Goal: Information Seeking & Learning: Learn about a topic

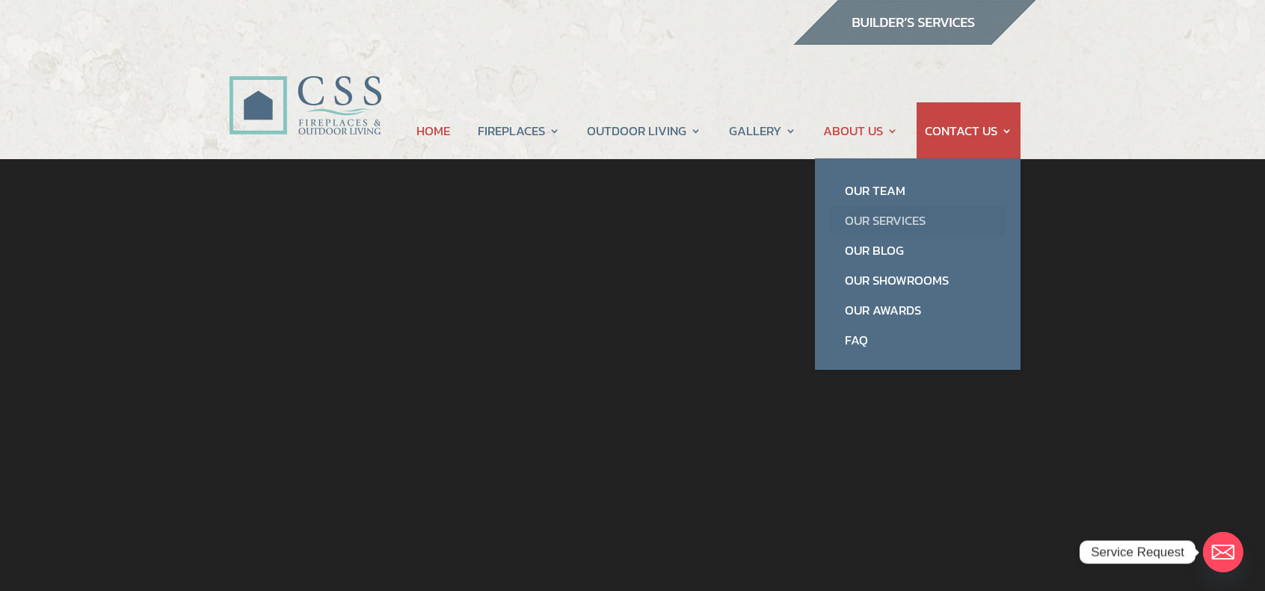
click at [880, 216] on link "Our Services" at bounding box center [918, 221] width 176 height 30
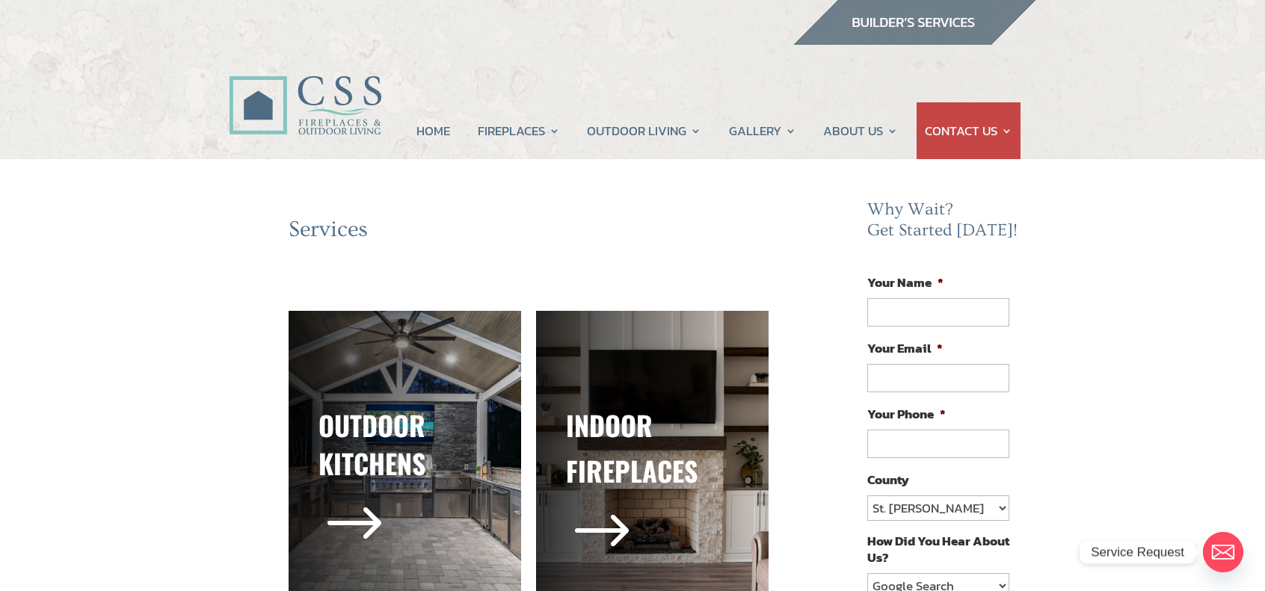
click at [406, 134] on div "HOME FIREPLACES Fireplace Remodel Fireplace Builder OUTDOOR LIVING Outdoor Kitc…" at bounding box center [720, 88] width 632 height 108
click at [423, 131] on link "HOME" at bounding box center [433, 130] width 34 height 57
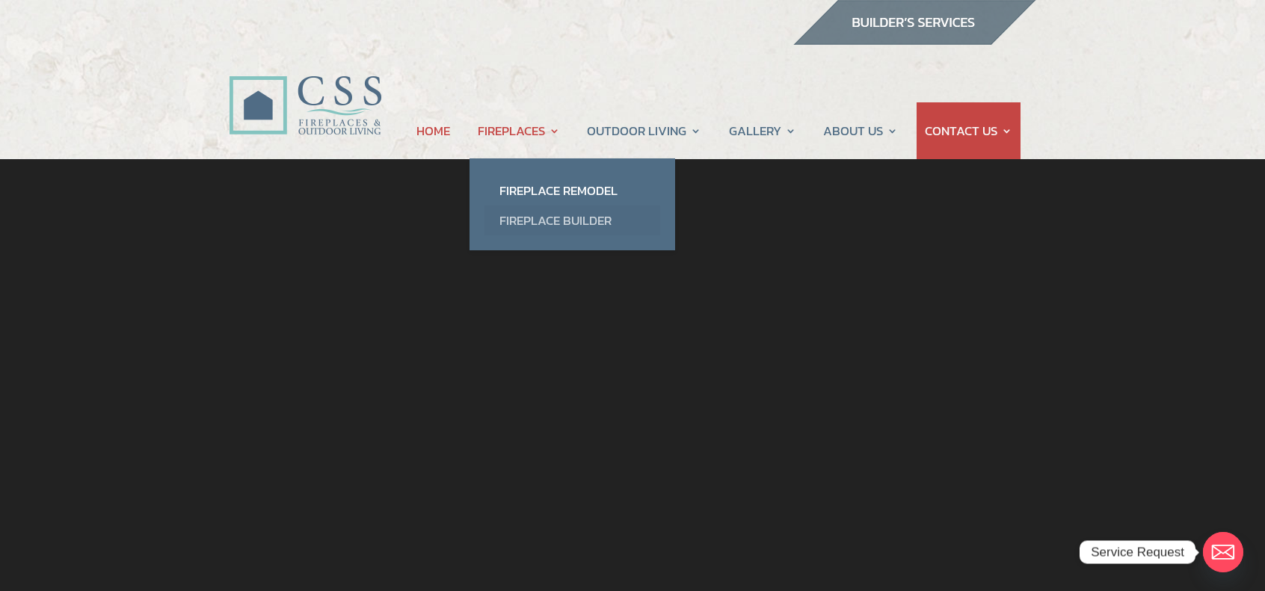
click at [573, 222] on link "Fireplace Builder" at bounding box center [572, 221] width 176 height 30
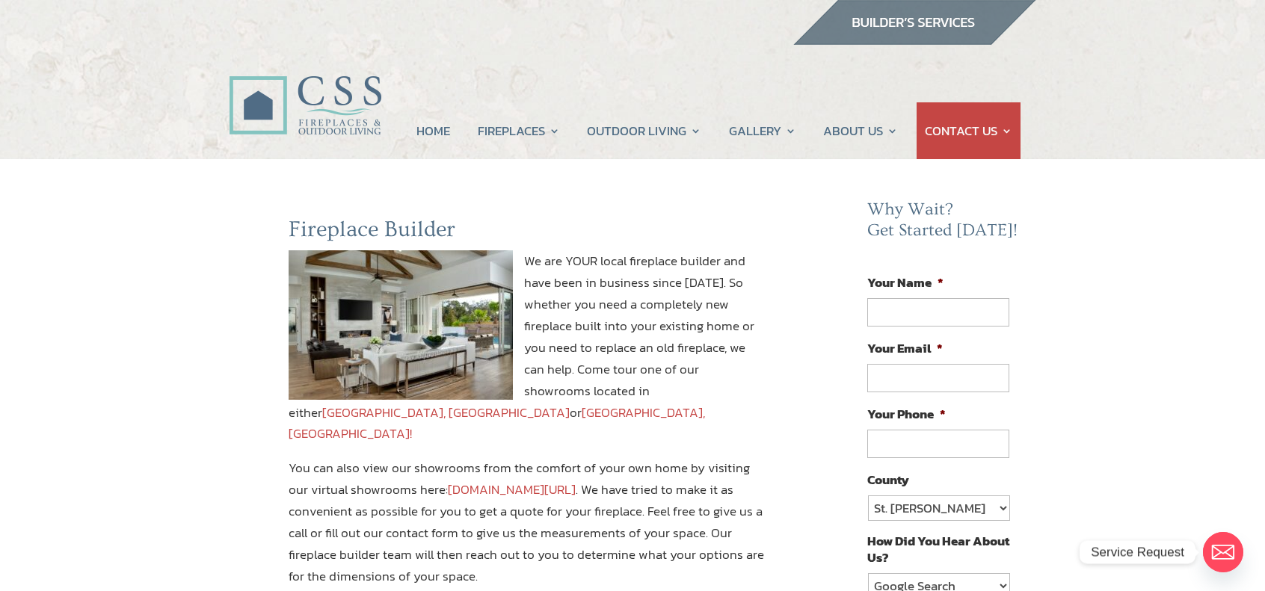
click at [238, 307] on div "Fireplace Builder We are YOUR local fireplace builder and have been in business…" at bounding box center [529, 596] width 600 height 760
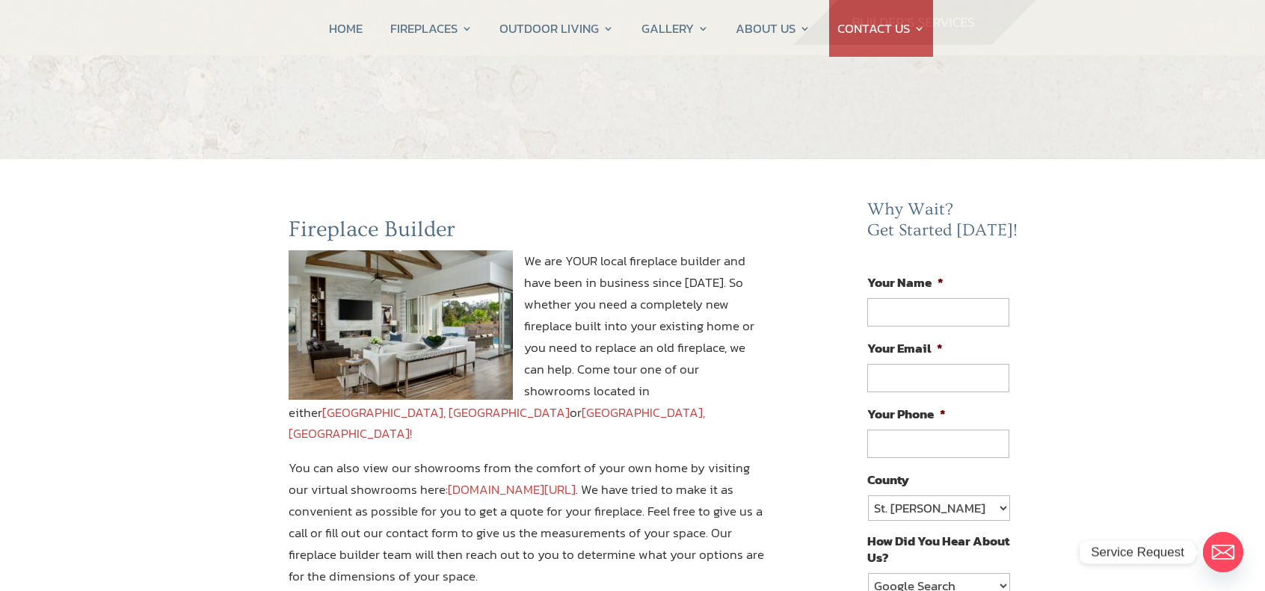
scroll to position [99, 0]
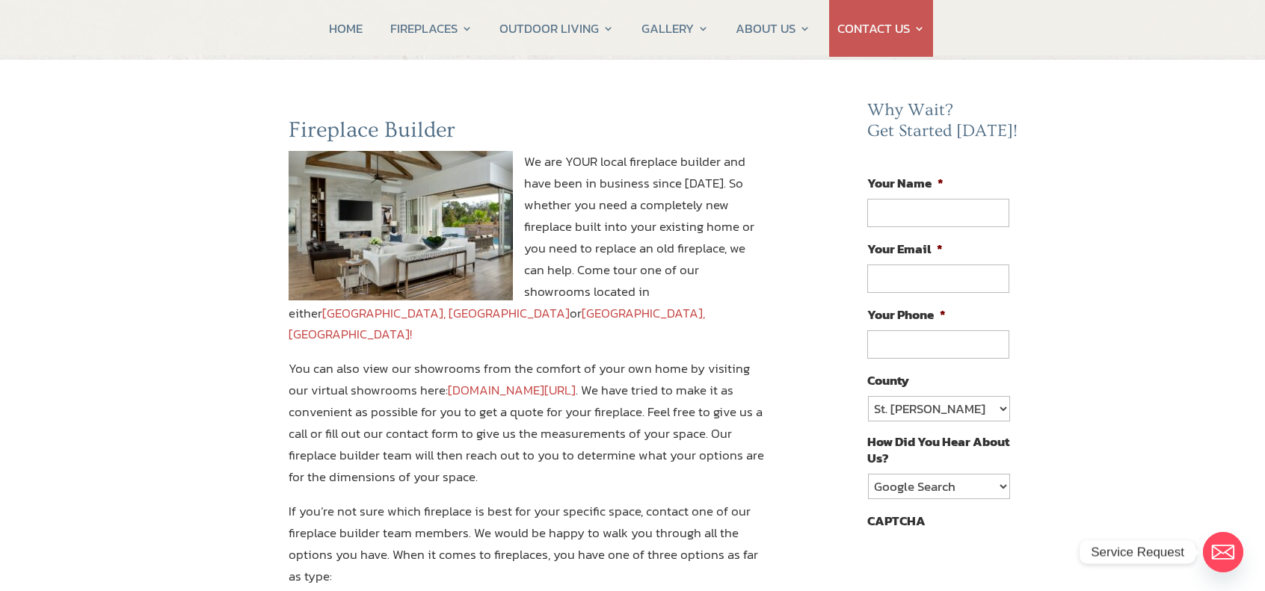
click at [549, 381] on link "www.constructionsolutionsflorida.com/virtual-showroom-tour/" at bounding box center [512, 390] width 128 height 19
click at [410, 397] on p "You can also view our showrooms from the comfort of your own home by visiting o…" at bounding box center [529, 429] width 480 height 142
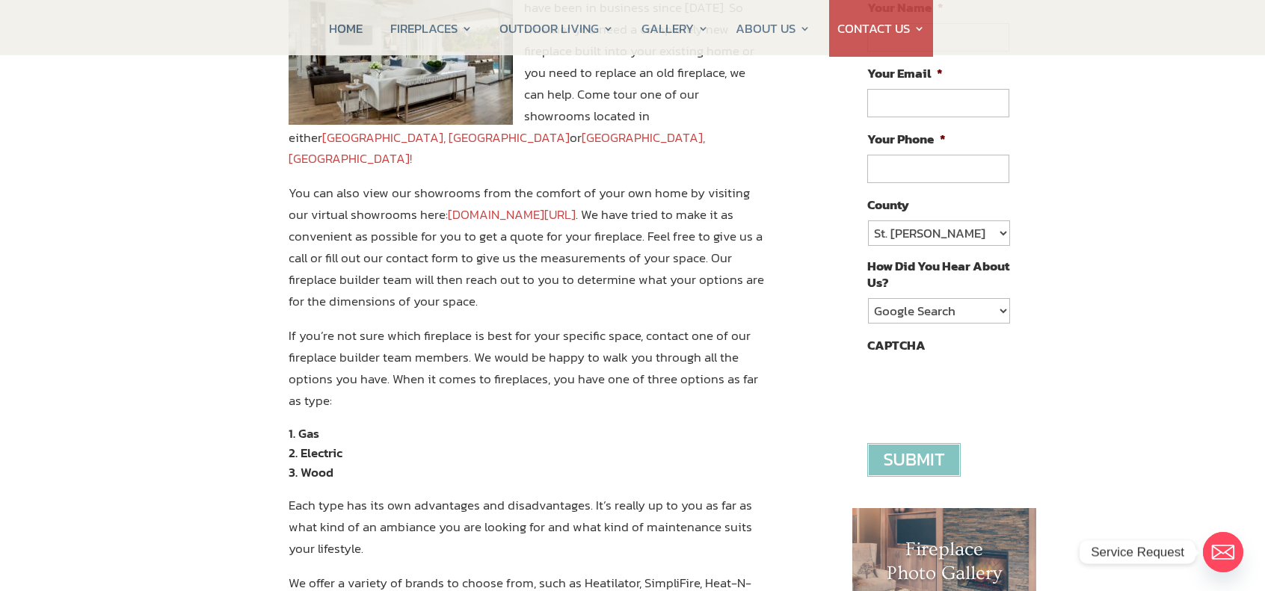
scroll to position [299, 0]
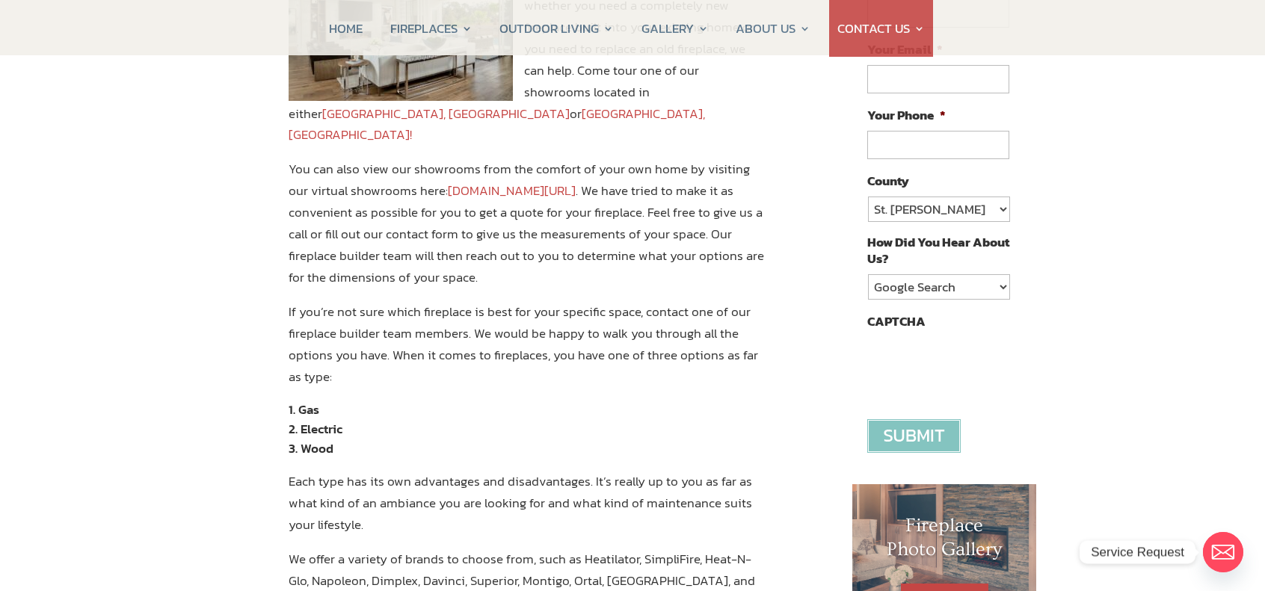
click at [534, 342] on p "If you’re not sure which fireplace is best for your specific space, contact one…" at bounding box center [529, 350] width 480 height 99
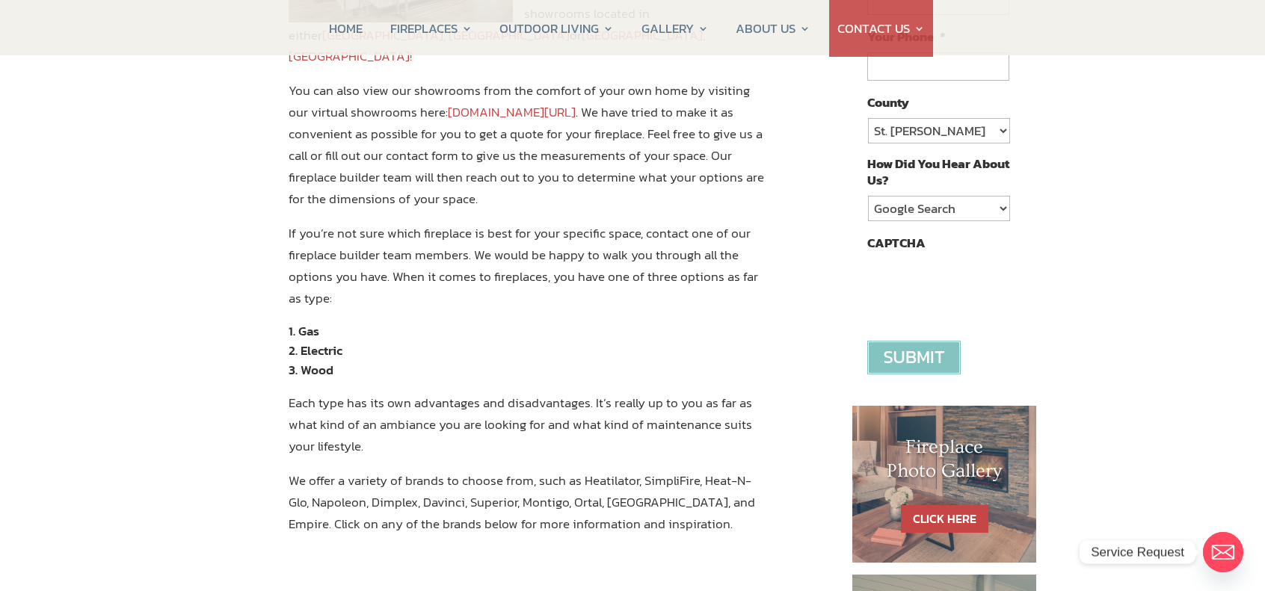
scroll to position [398, 0]
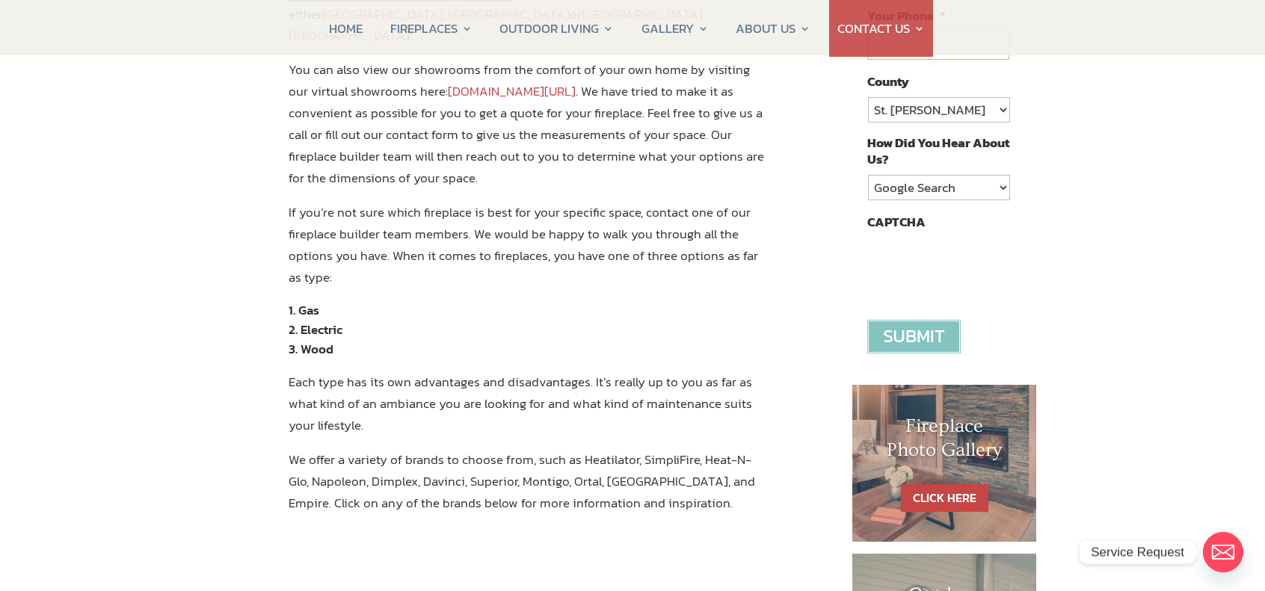
drag, startPoint x: 203, startPoint y: 407, endPoint x: 191, endPoint y: 407, distance: 12.0
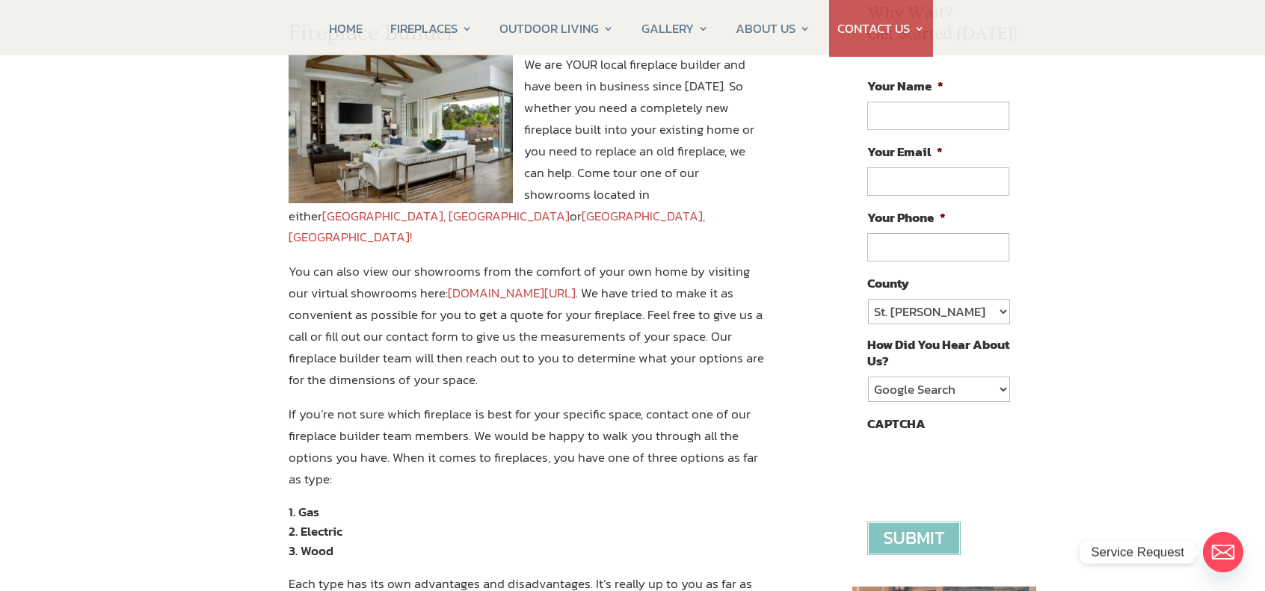
scroll to position [199, 0]
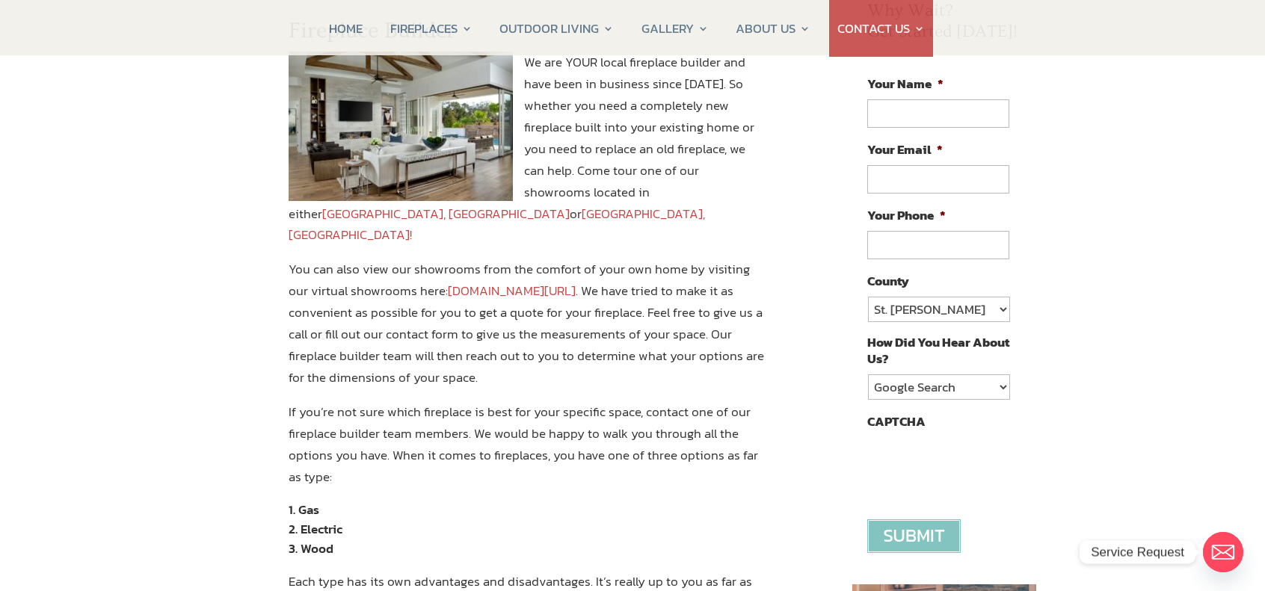
click at [576, 281] on link "www.constructionsolutionsflorida.com/virtual-showroom-tour/" at bounding box center [512, 290] width 128 height 19
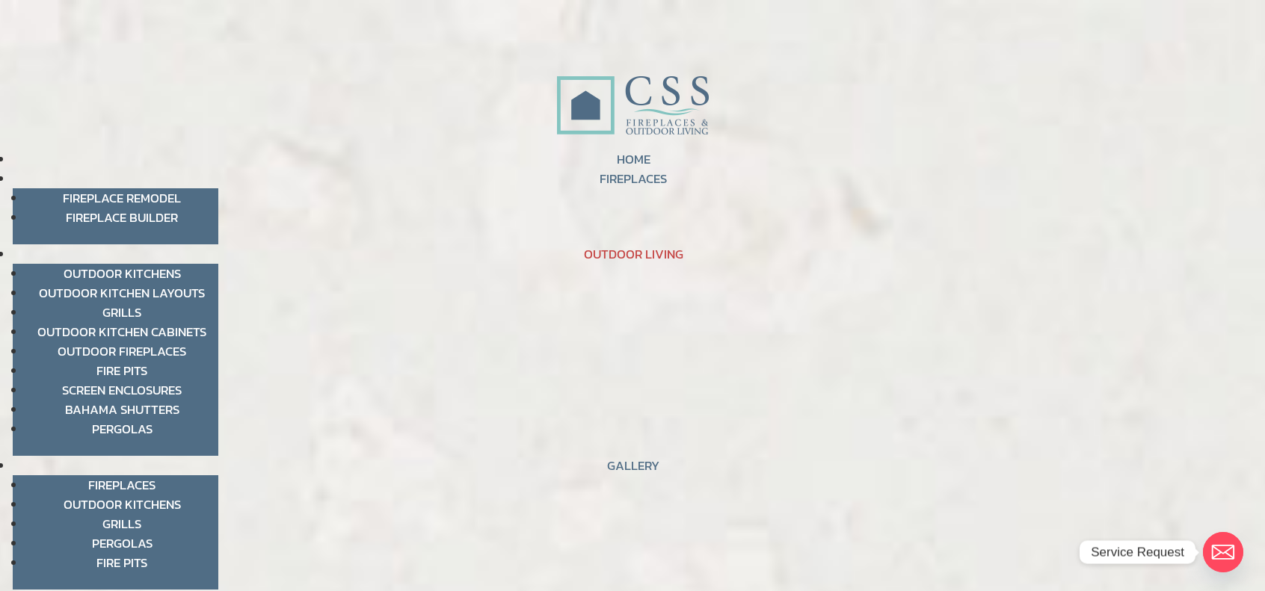
click at [178, 348] on link "Outdoor Fireplaces" at bounding box center [122, 351] width 129 height 19
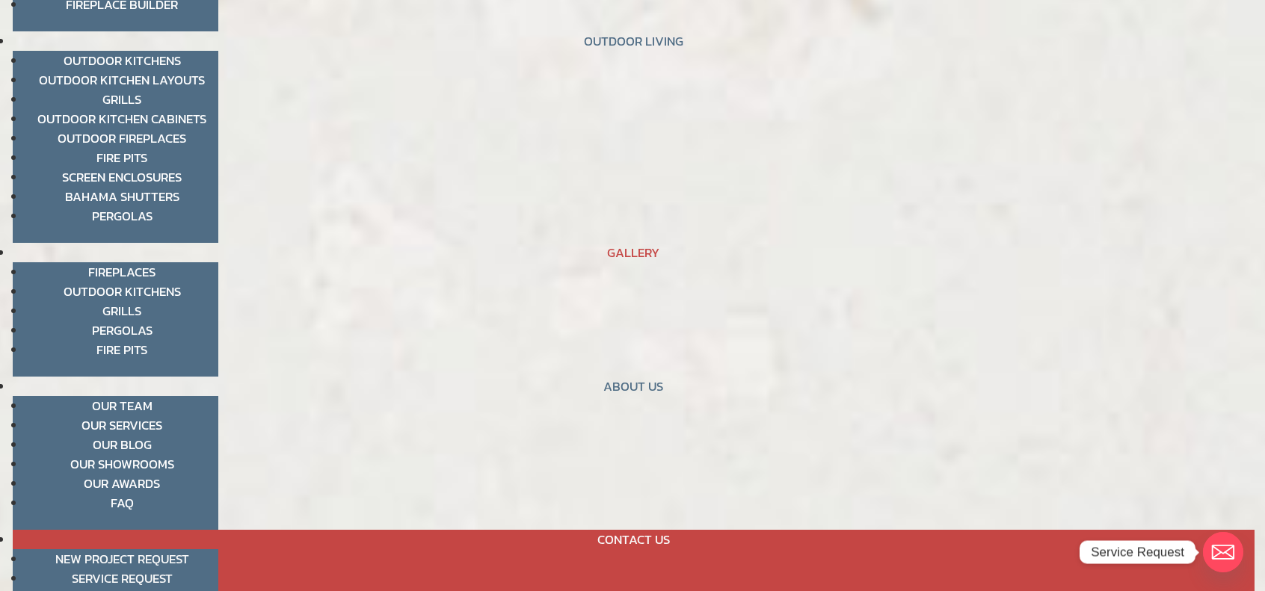
scroll to position [99, 0]
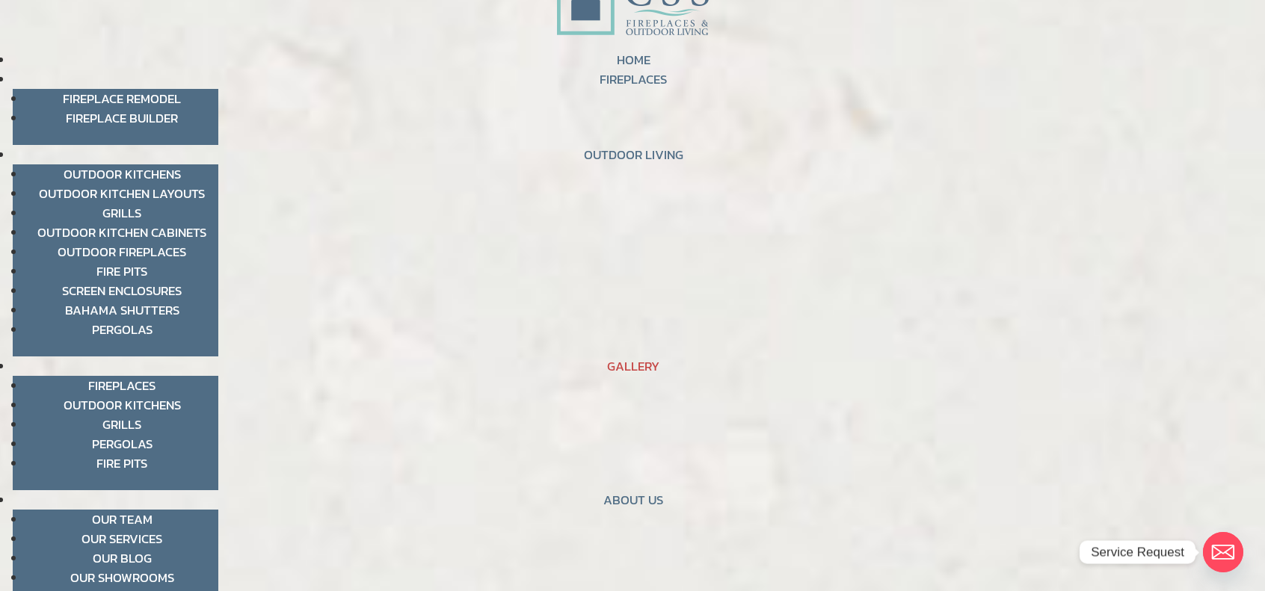
click at [647, 366] on link "GALLERY" at bounding box center [633, 366] width 52 height 19
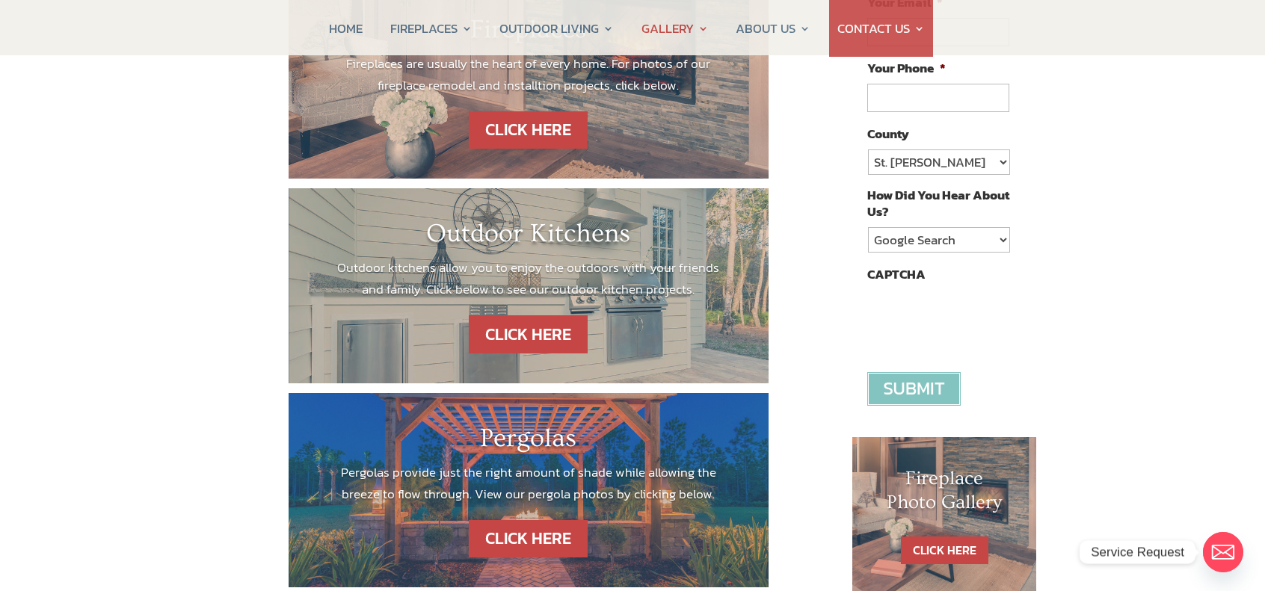
scroll to position [299, 0]
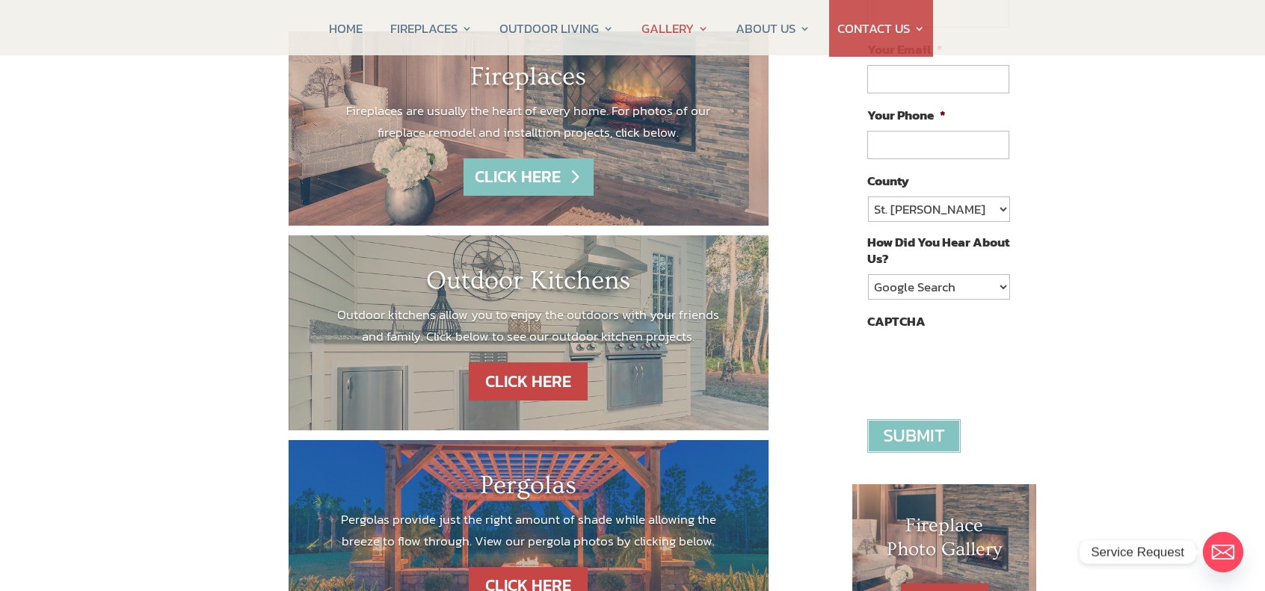
click at [520, 189] on link "CLICK HERE" at bounding box center [529, 177] width 130 height 38
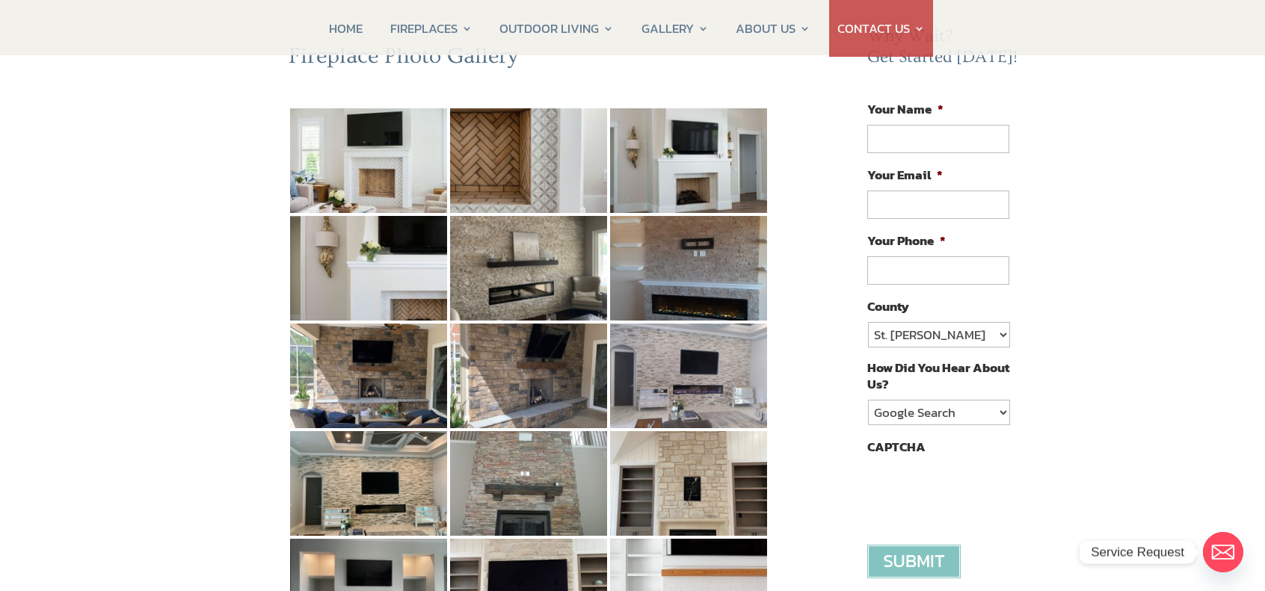
scroll to position [199, 0]
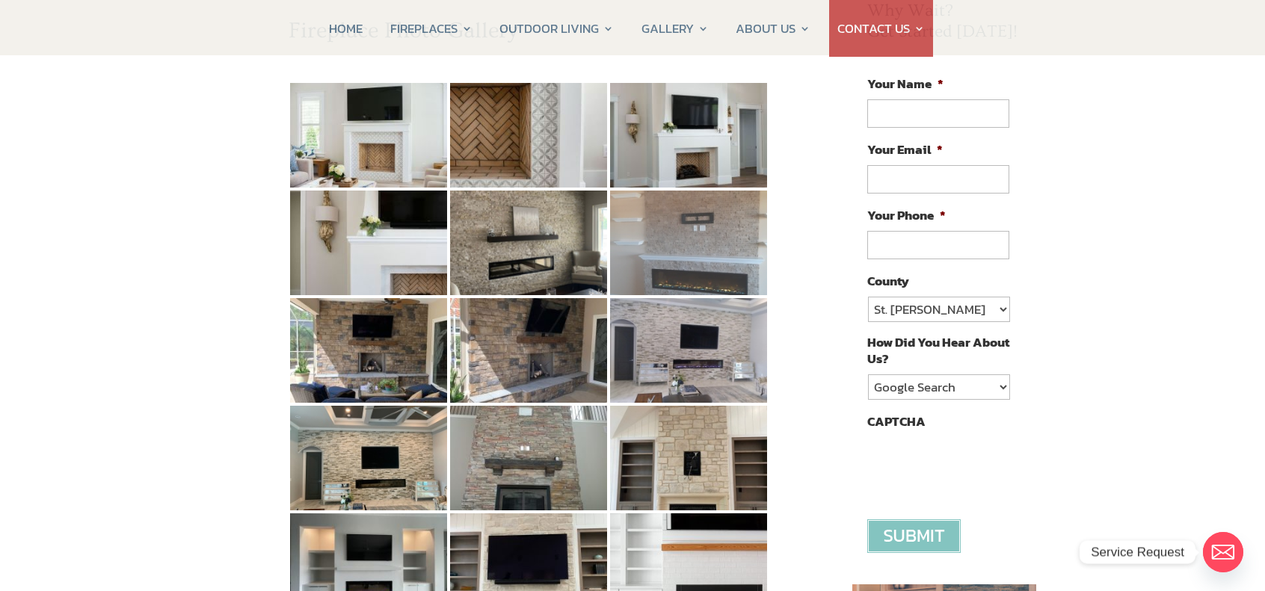
click at [707, 277] on img at bounding box center [688, 243] width 157 height 105
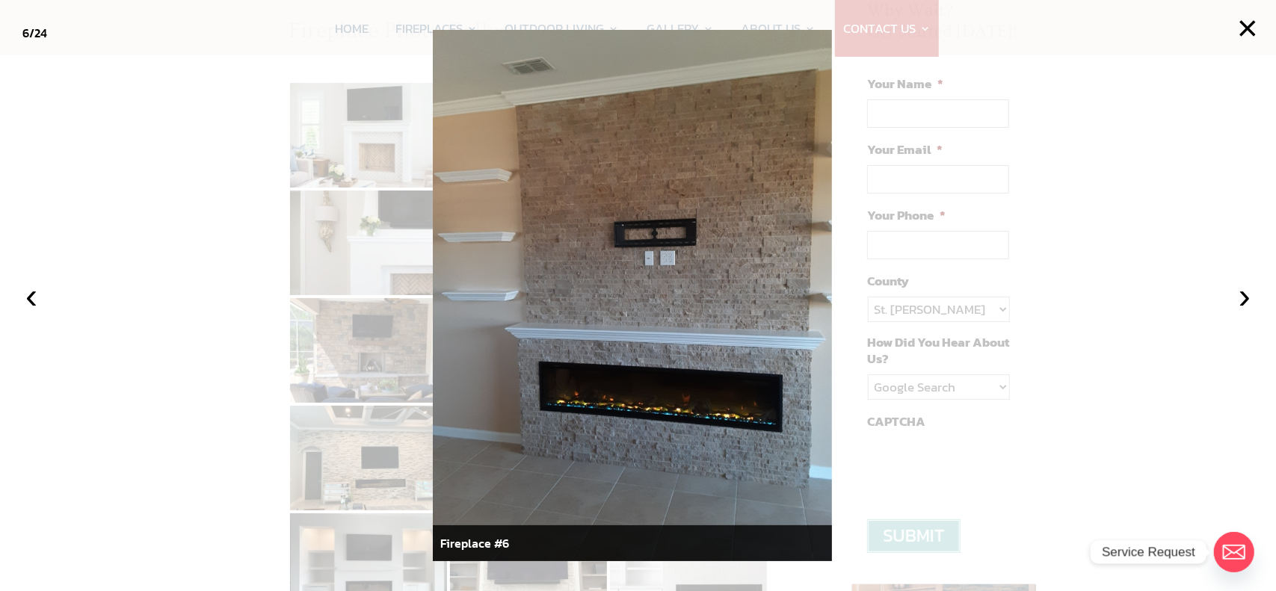
click at [149, 203] on div at bounding box center [638, 295] width 1276 height 591
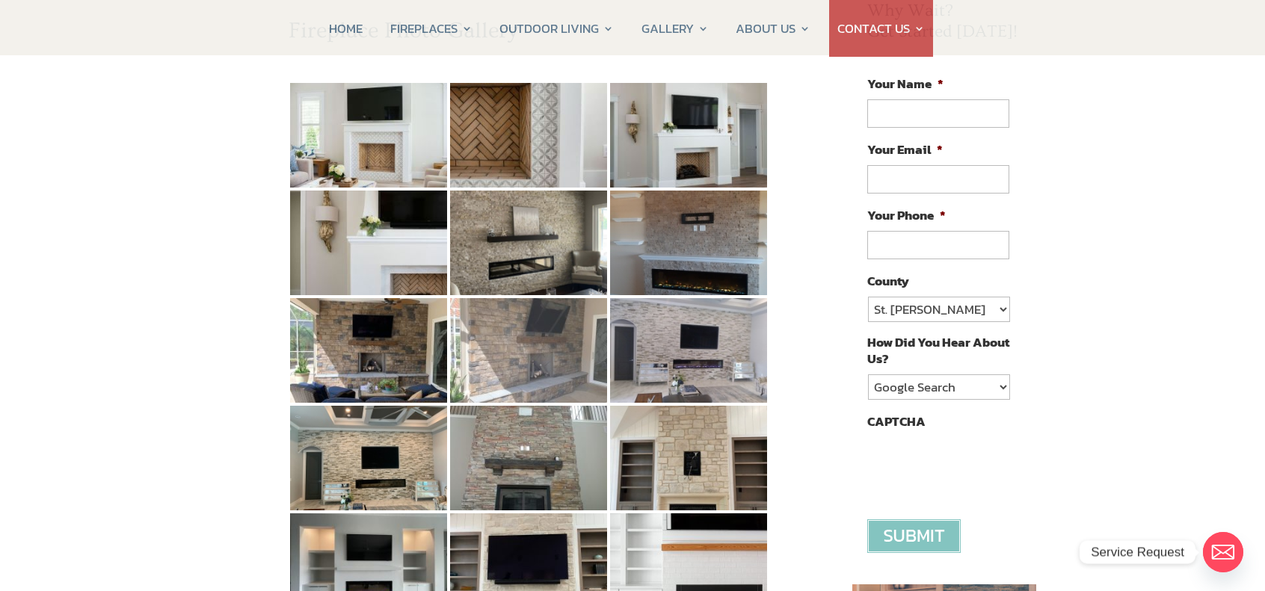
click at [535, 327] on img at bounding box center [528, 350] width 157 height 105
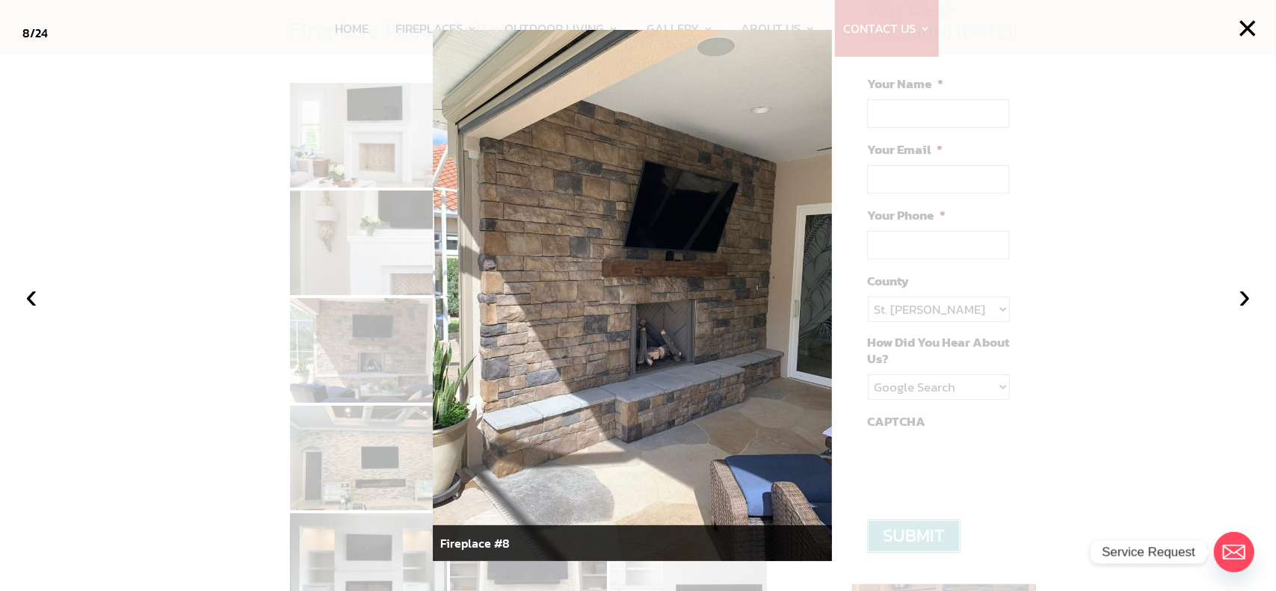
click at [170, 235] on div at bounding box center [638, 295] width 1276 height 591
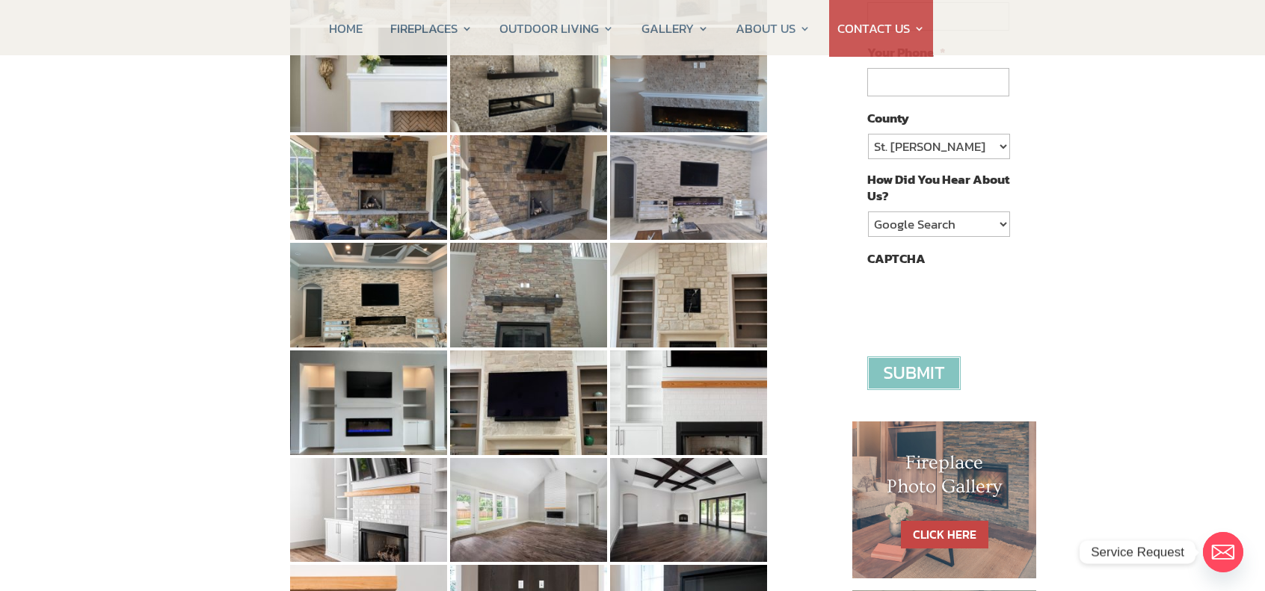
scroll to position [398, 0]
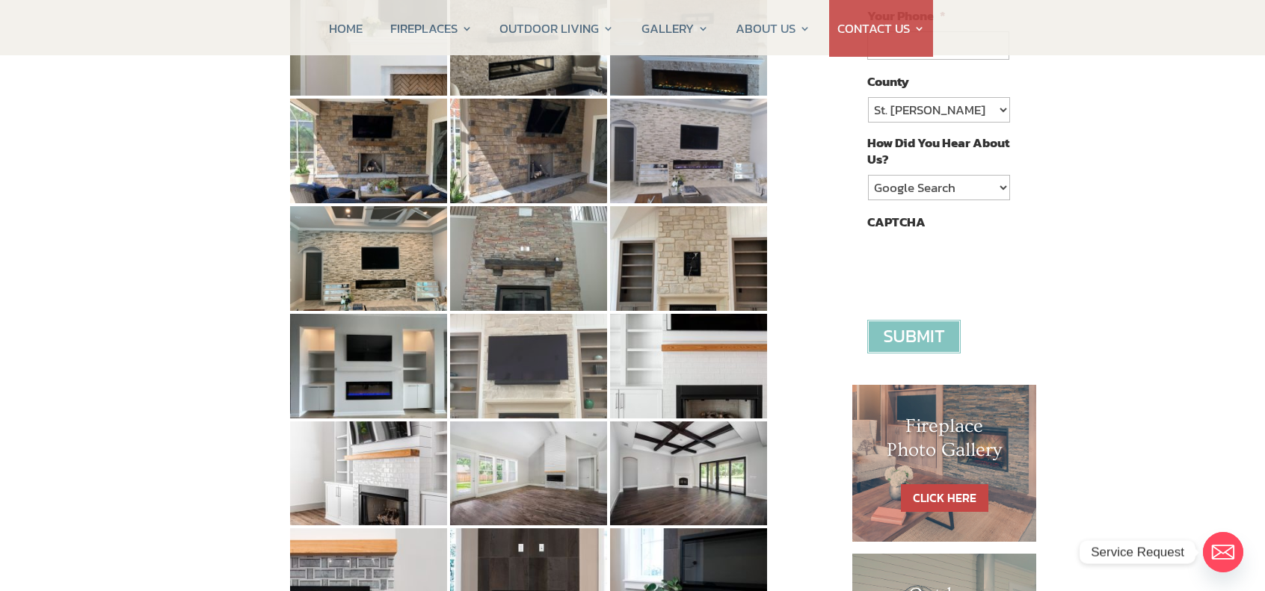
click at [522, 378] on img at bounding box center [528, 366] width 157 height 105
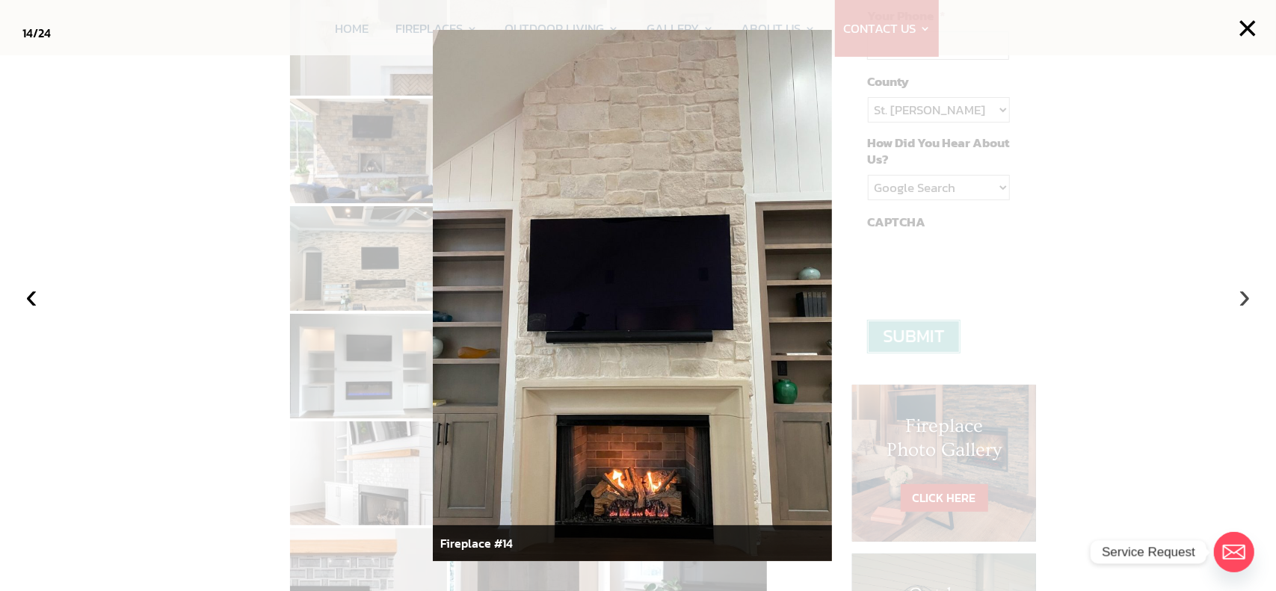
click at [1240, 300] on button "›" at bounding box center [1244, 296] width 33 height 33
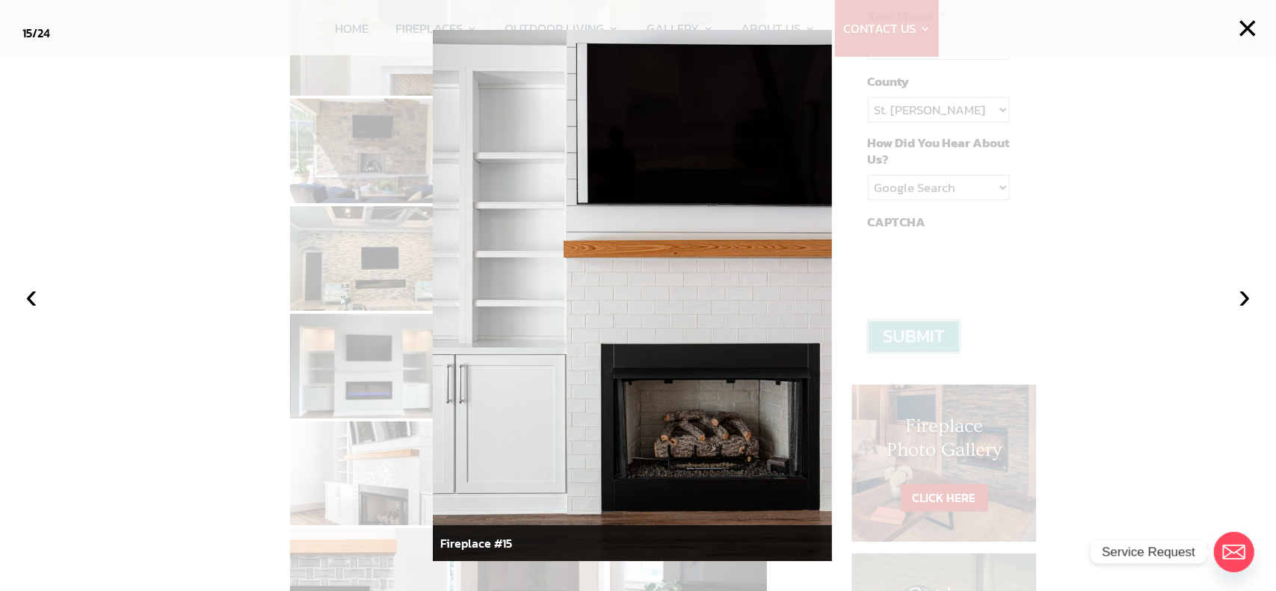
click at [205, 223] on div at bounding box center [638, 295] width 1276 height 591
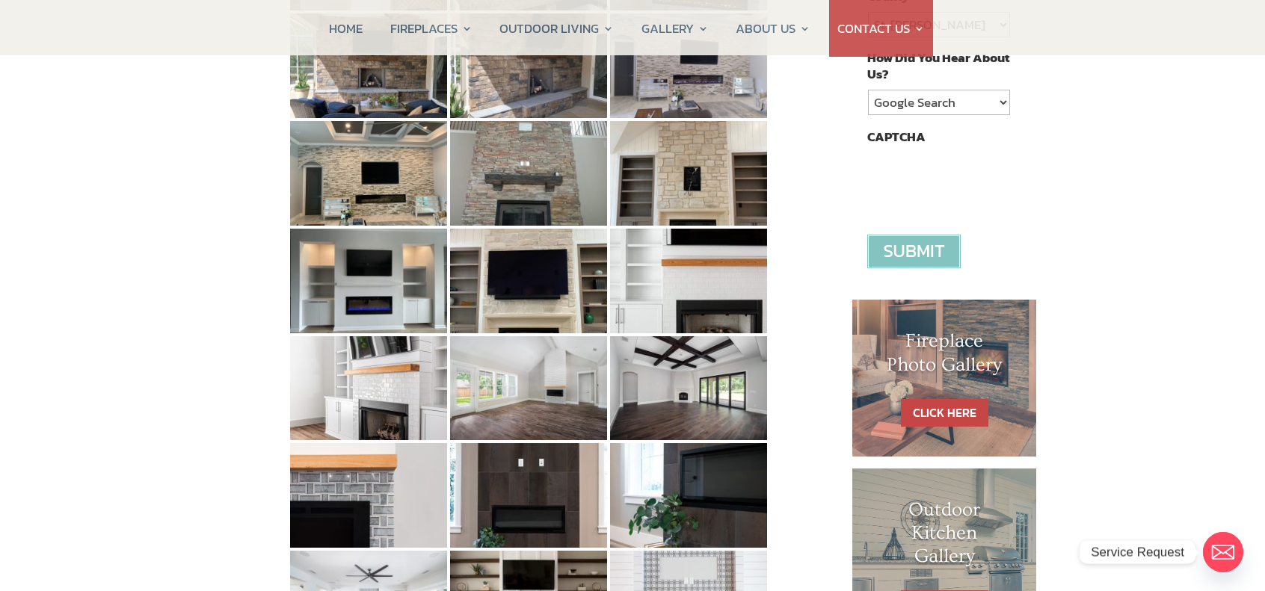
scroll to position [598, 0]
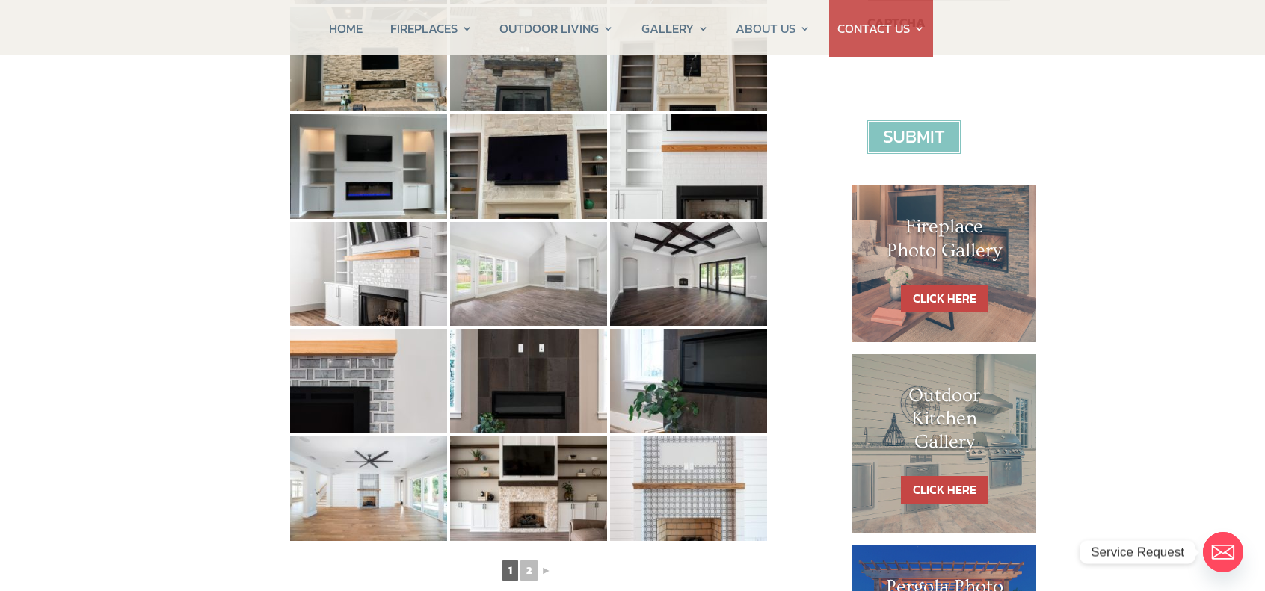
click at [572, 267] on img at bounding box center [528, 274] width 157 height 105
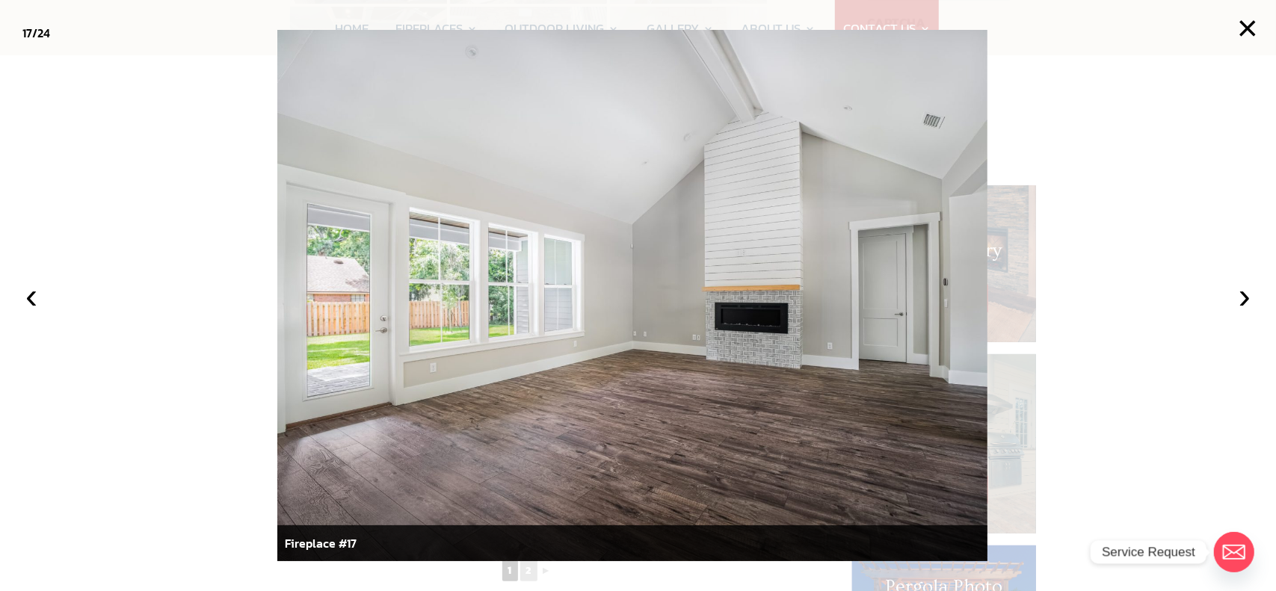
click at [176, 269] on div at bounding box center [638, 295] width 1276 height 591
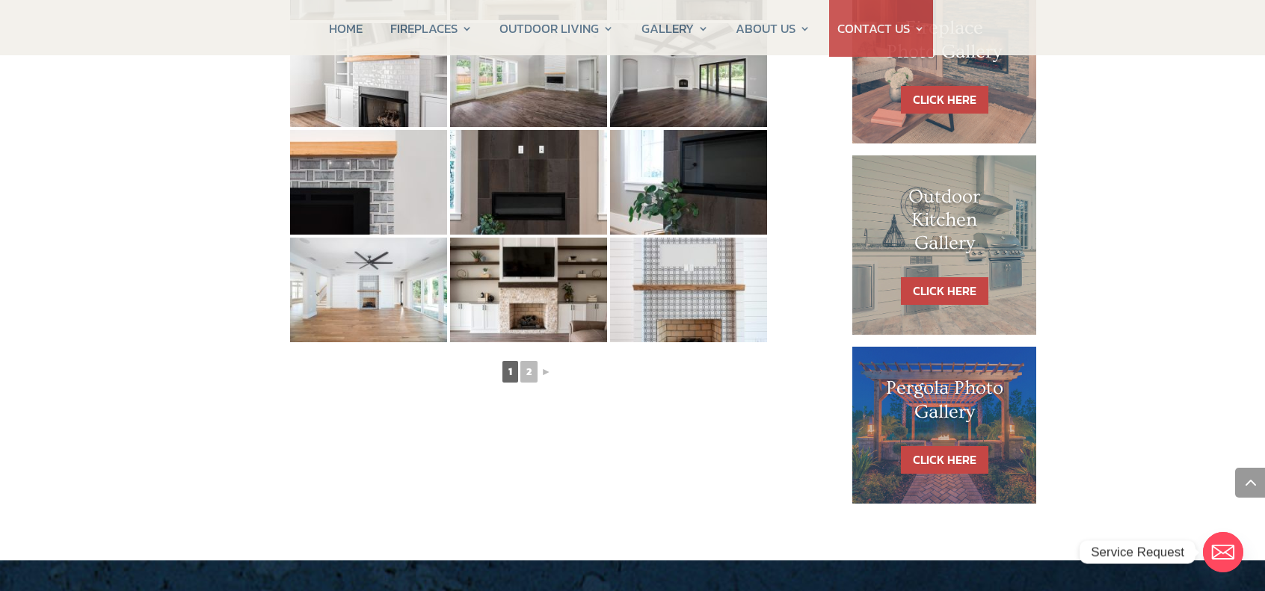
scroll to position [797, 0]
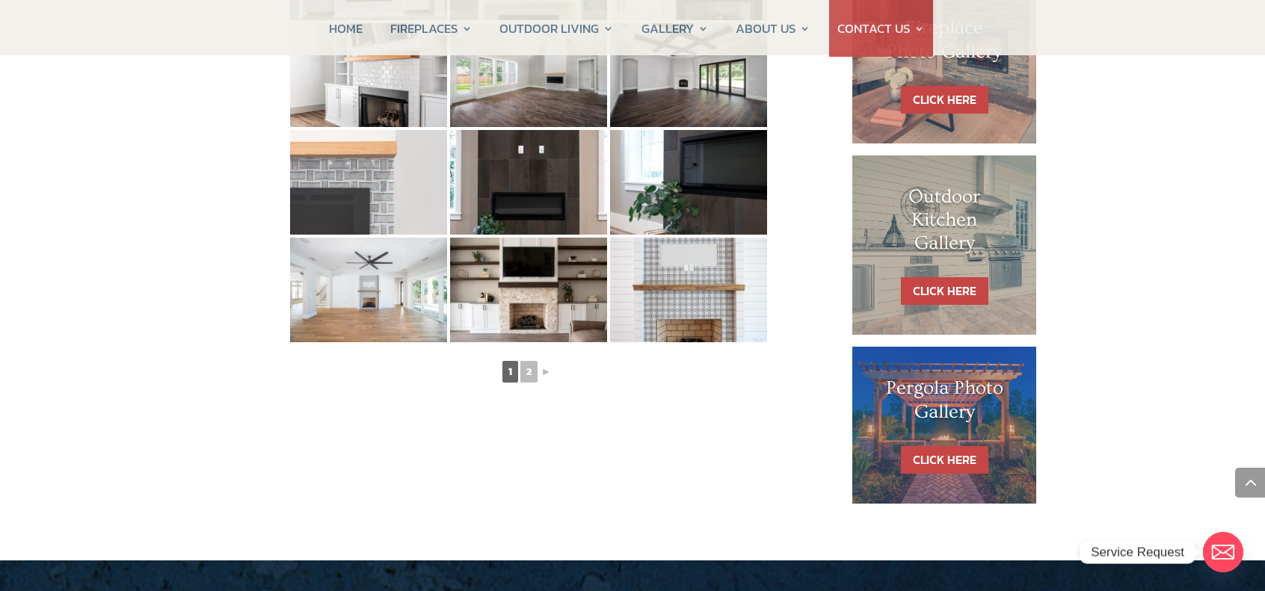
click at [372, 173] on img at bounding box center [368, 182] width 157 height 105
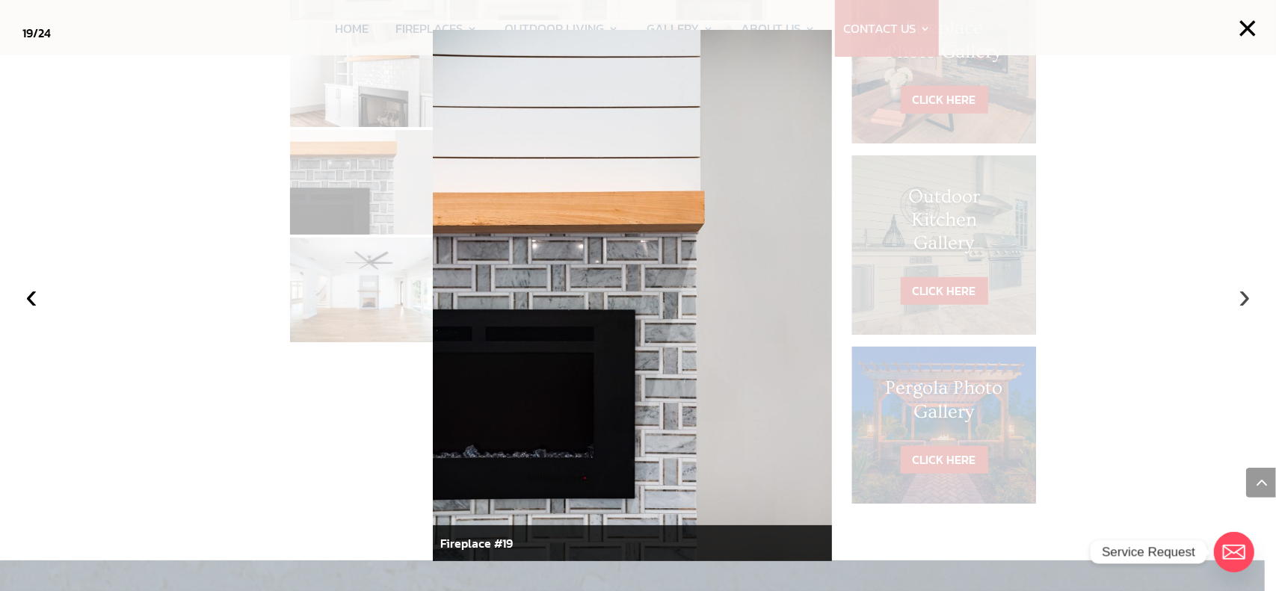
click at [1251, 307] on button "›" at bounding box center [1244, 296] width 33 height 33
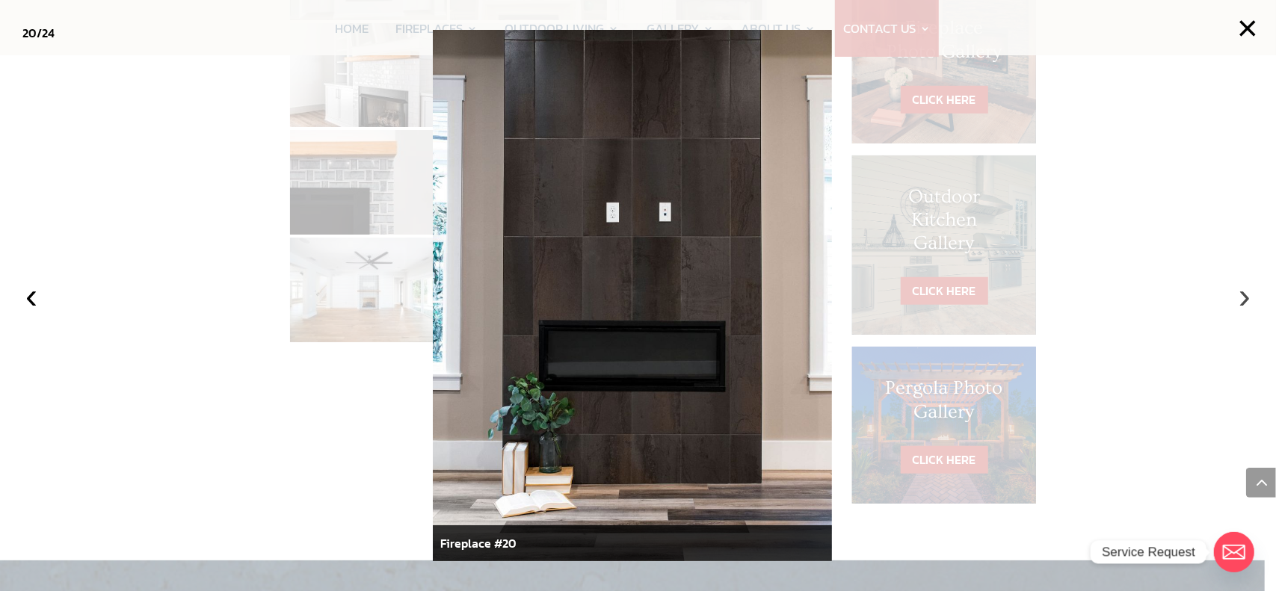
click at [1250, 306] on button "›" at bounding box center [1244, 296] width 33 height 33
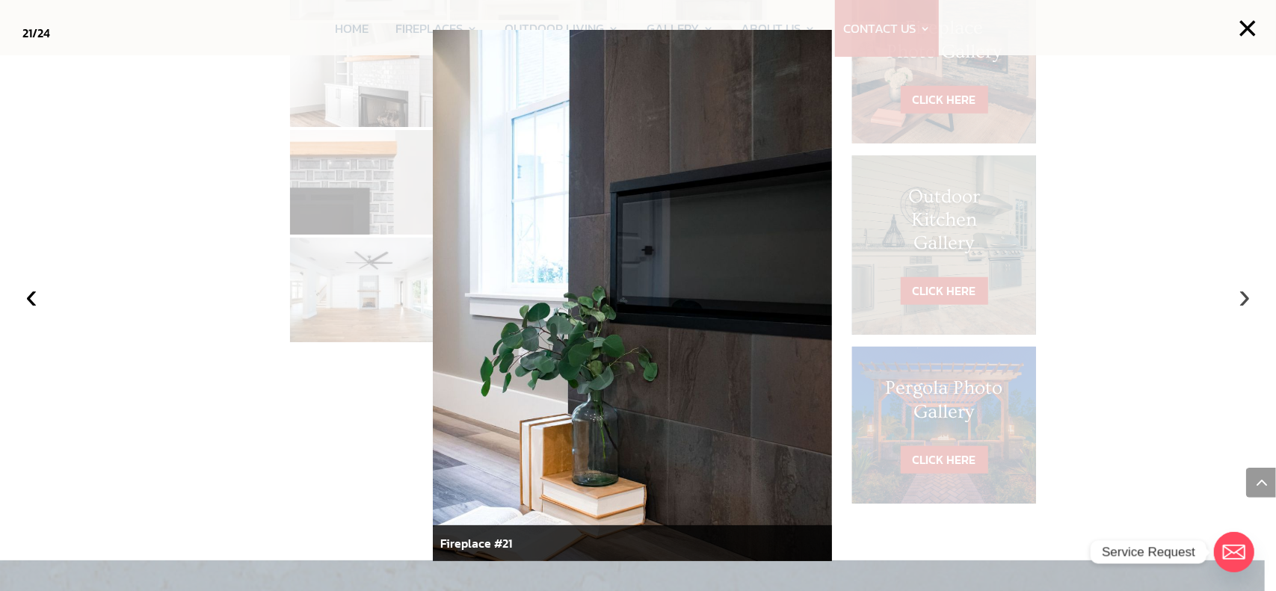
click at [1250, 306] on button "›" at bounding box center [1244, 296] width 33 height 33
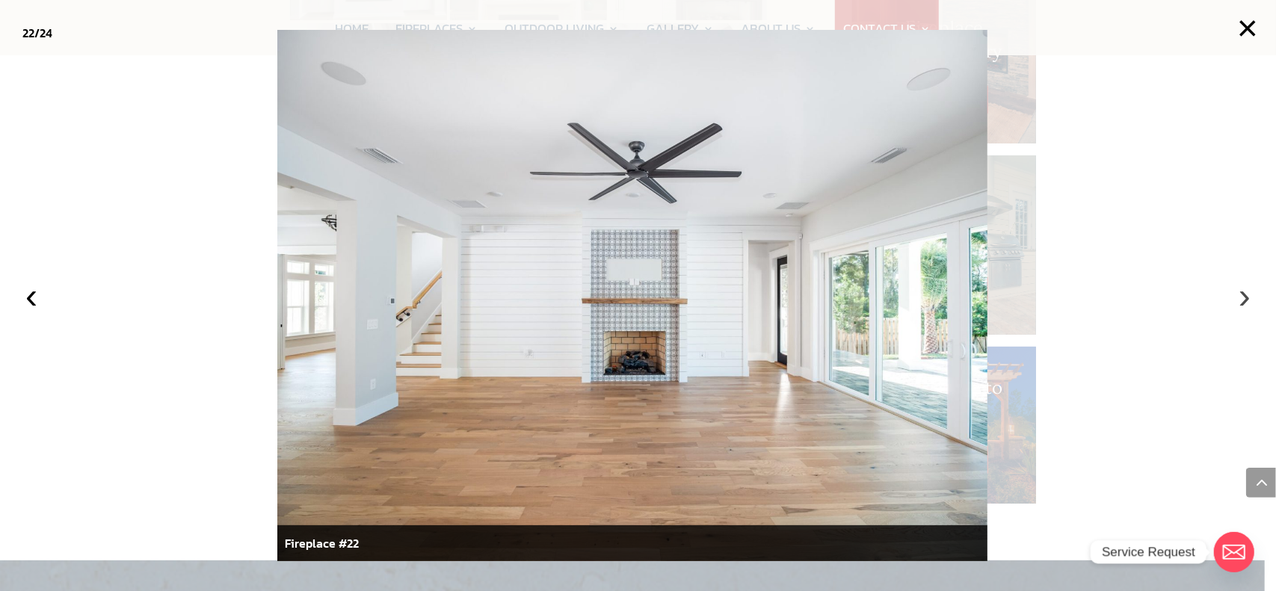
click at [1240, 298] on button "›" at bounding box center [1244, 296] width 33 height 33
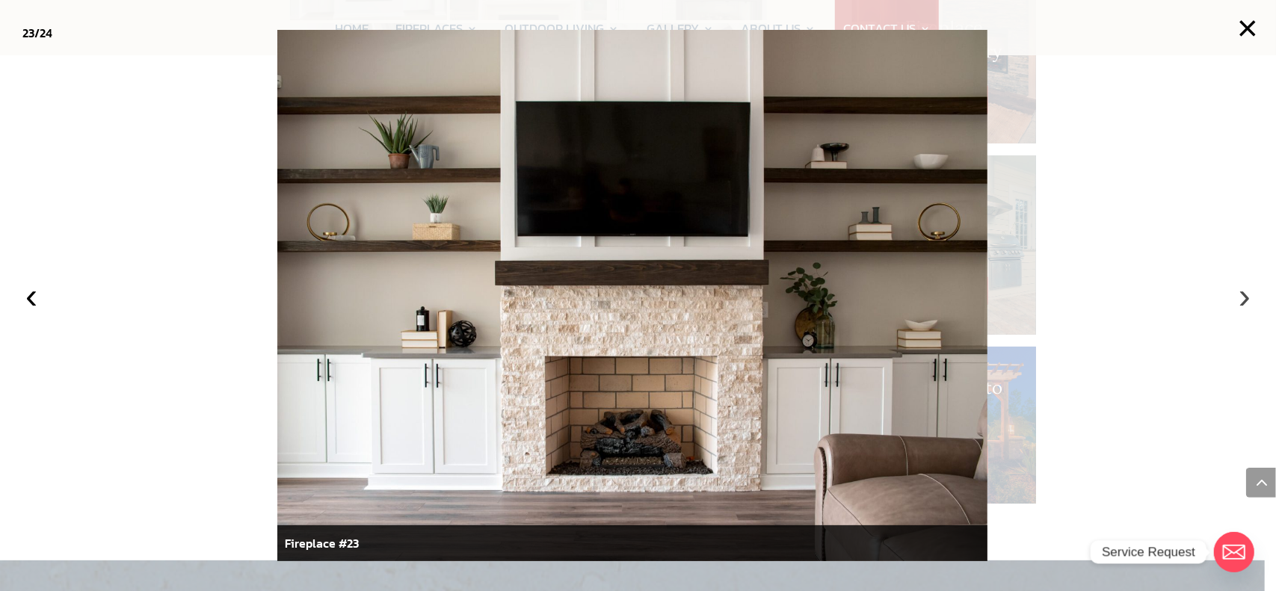
click at [1241, 299] on button "›" at bounding box center [1244, 296] width 33 height 33
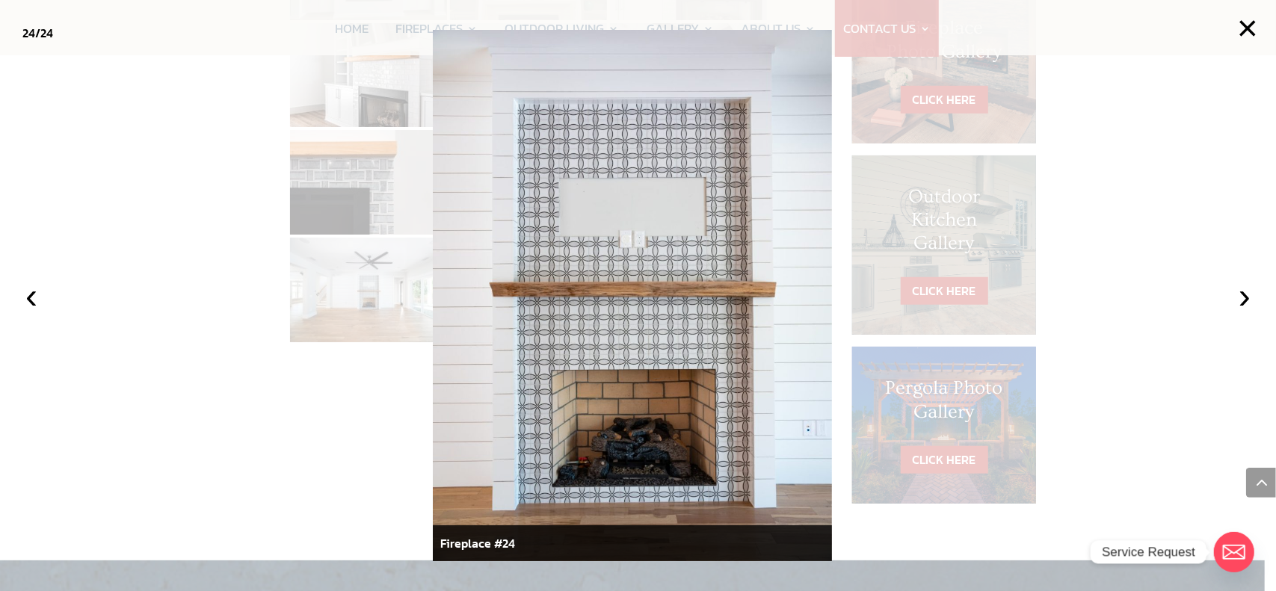
click at [90, 282] on div at bounding box center [638, 295] width 1276 height 591
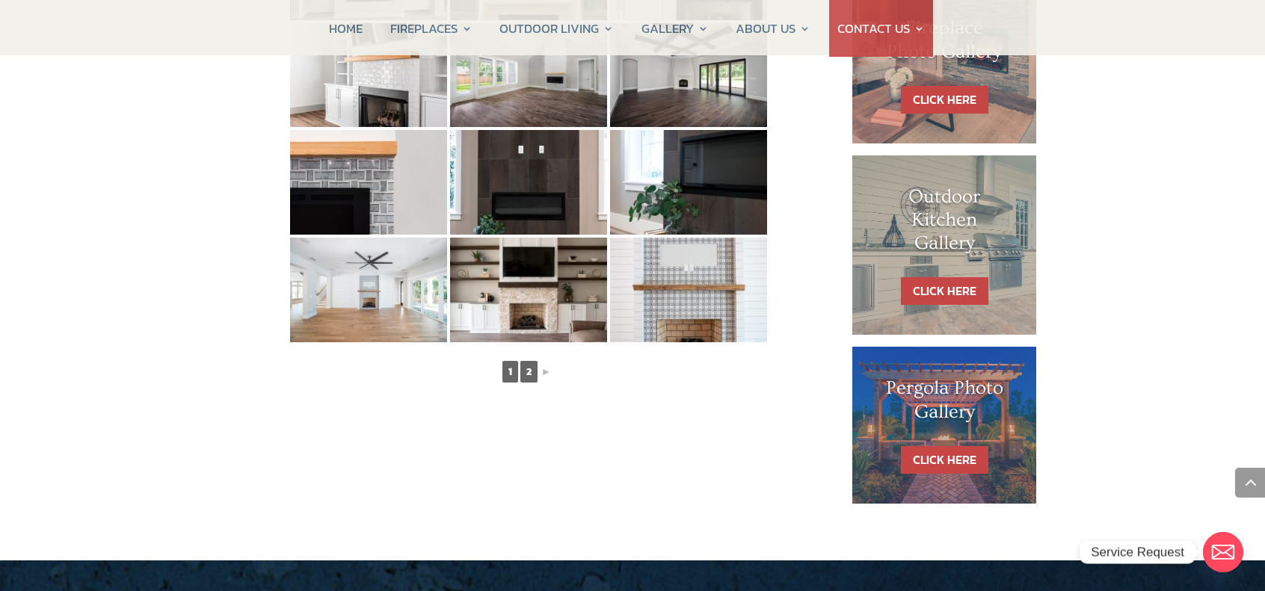
click at [527, 369] on link "2" at bounding box center [528, 372] width 17 height 22
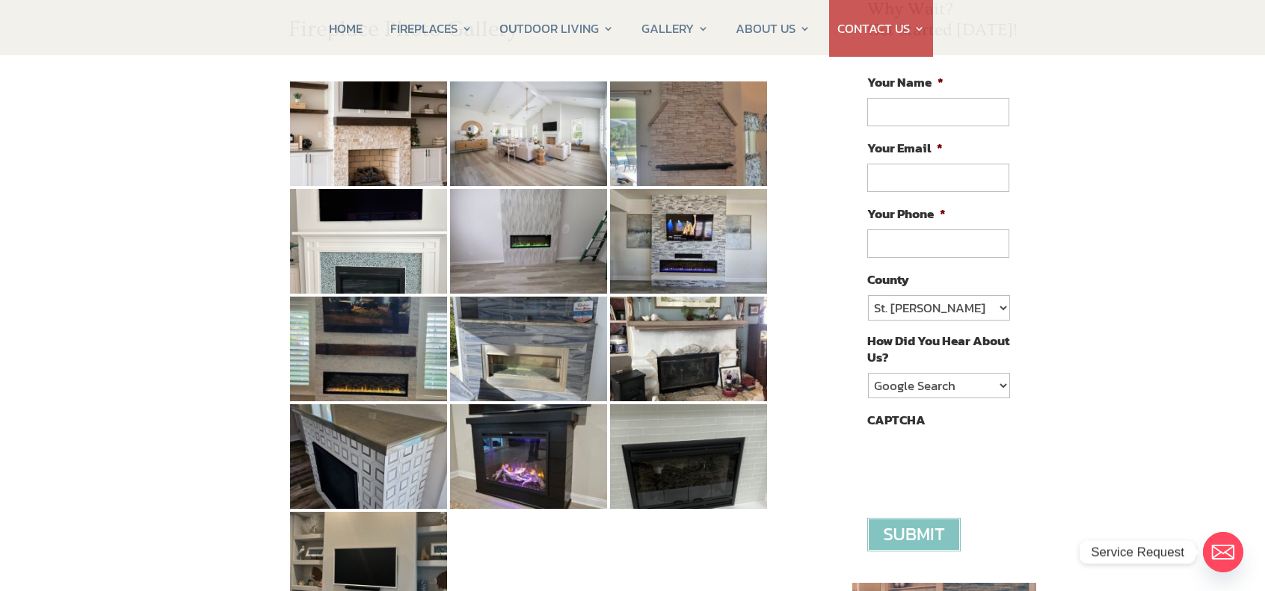
scroll to position [99, 0]
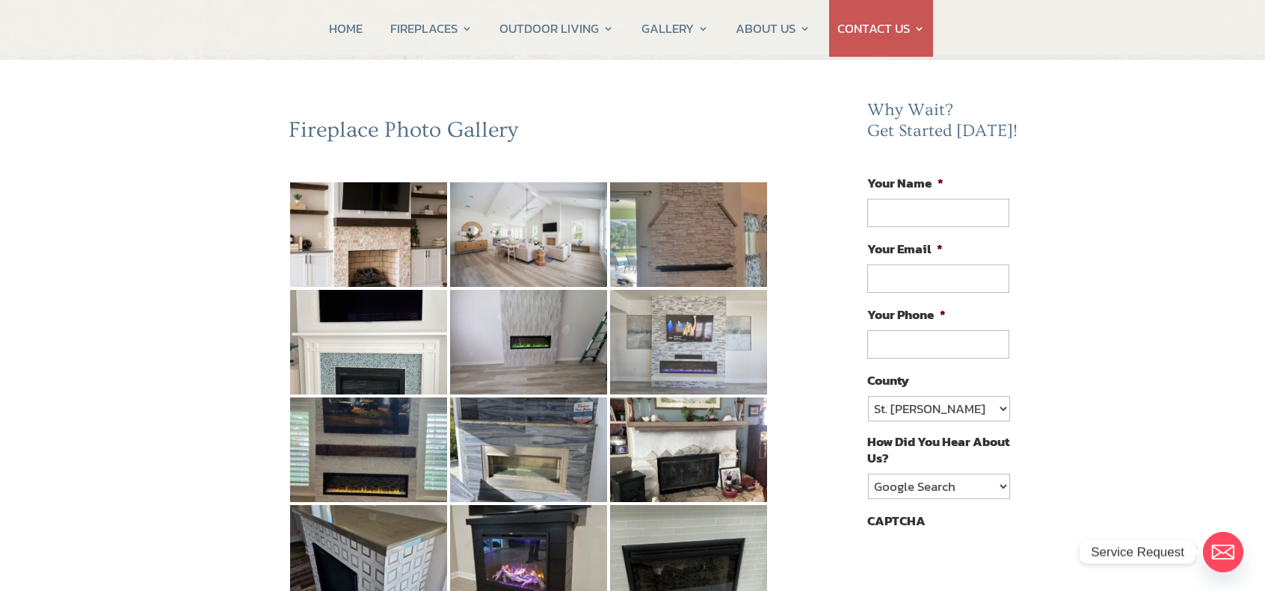
click at [721, 355] on img at bounding box center [688, 342] width 157 height 105
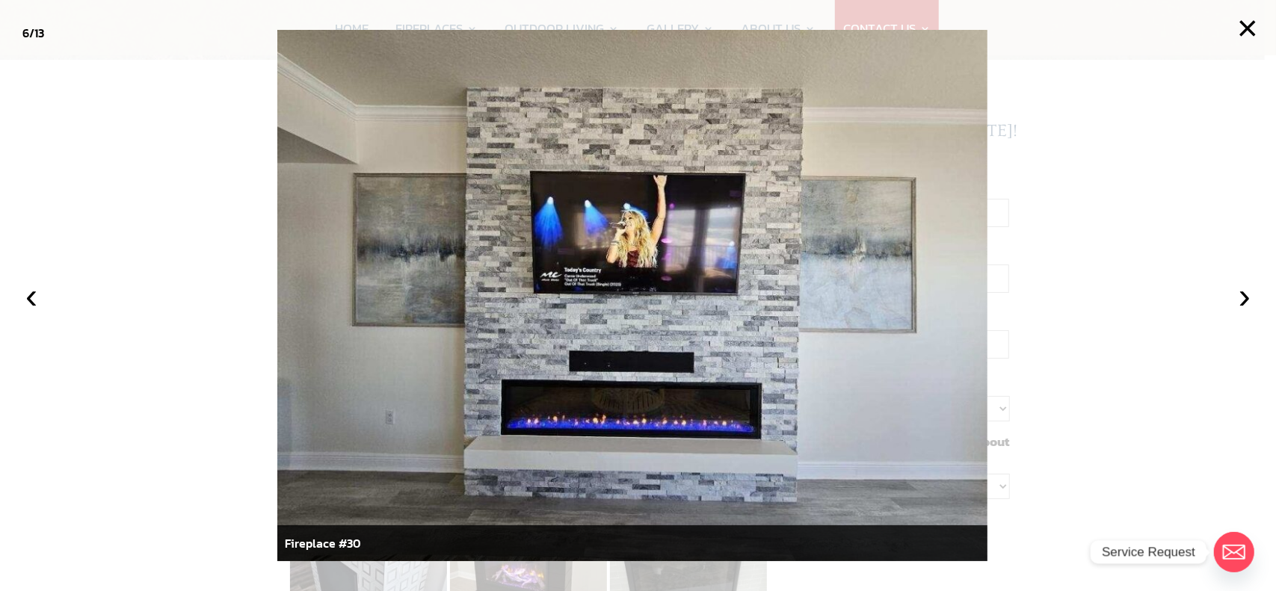
click at [220, 283] on div at bounding box center [638, 295] width 1276 height 591
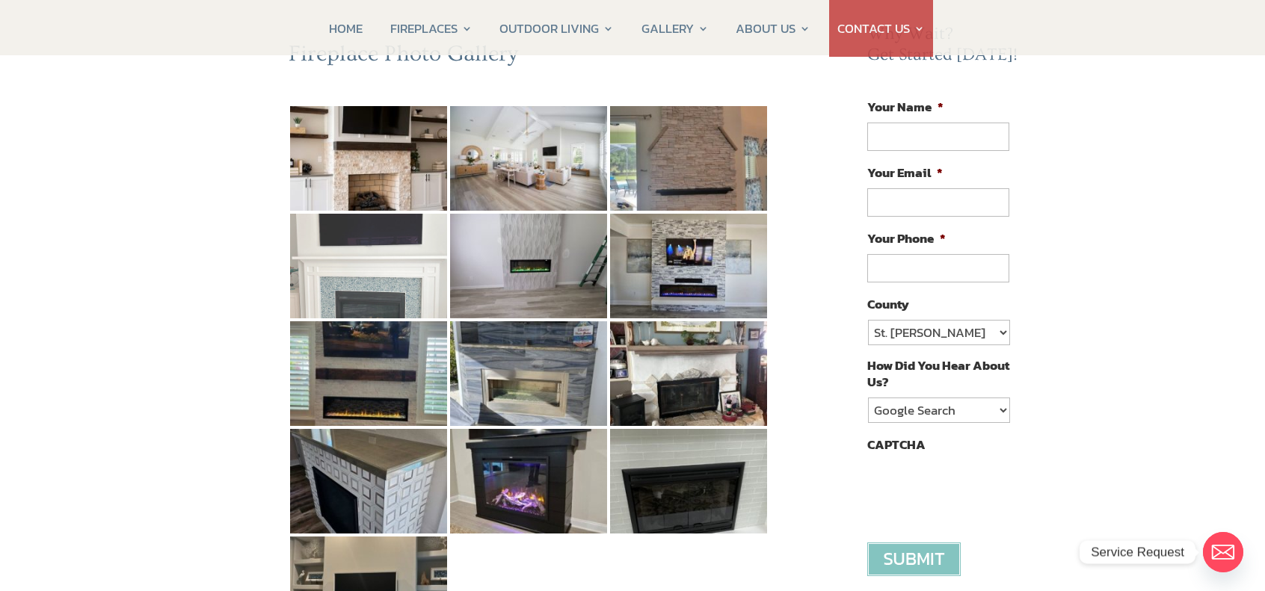
scroll to position [299, 0]
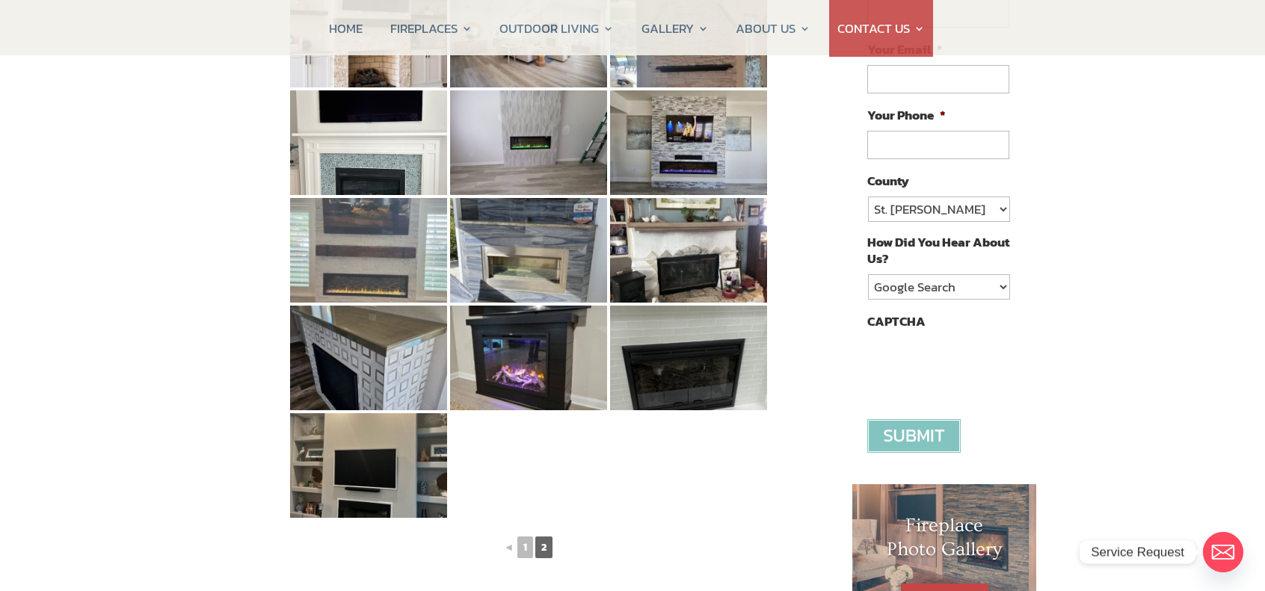
click at [389, 280] on img at bounding box center [368, 250] width 157 height 105
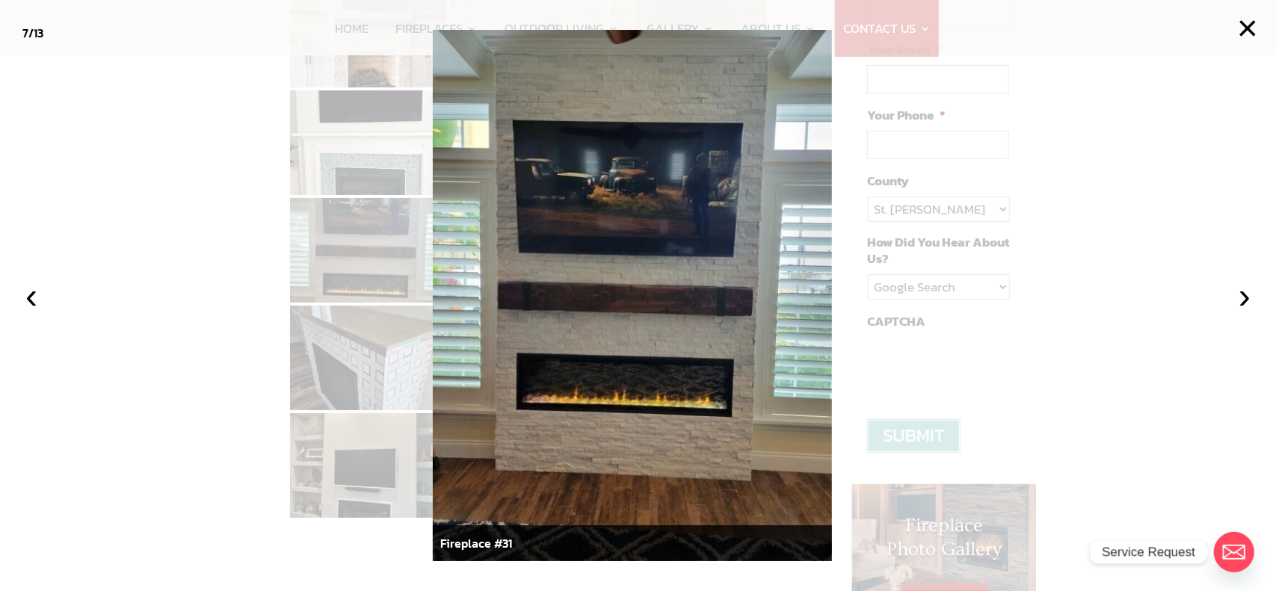
click at [241, 273] on div at bounding box center [638, 295] width 1276 height 591
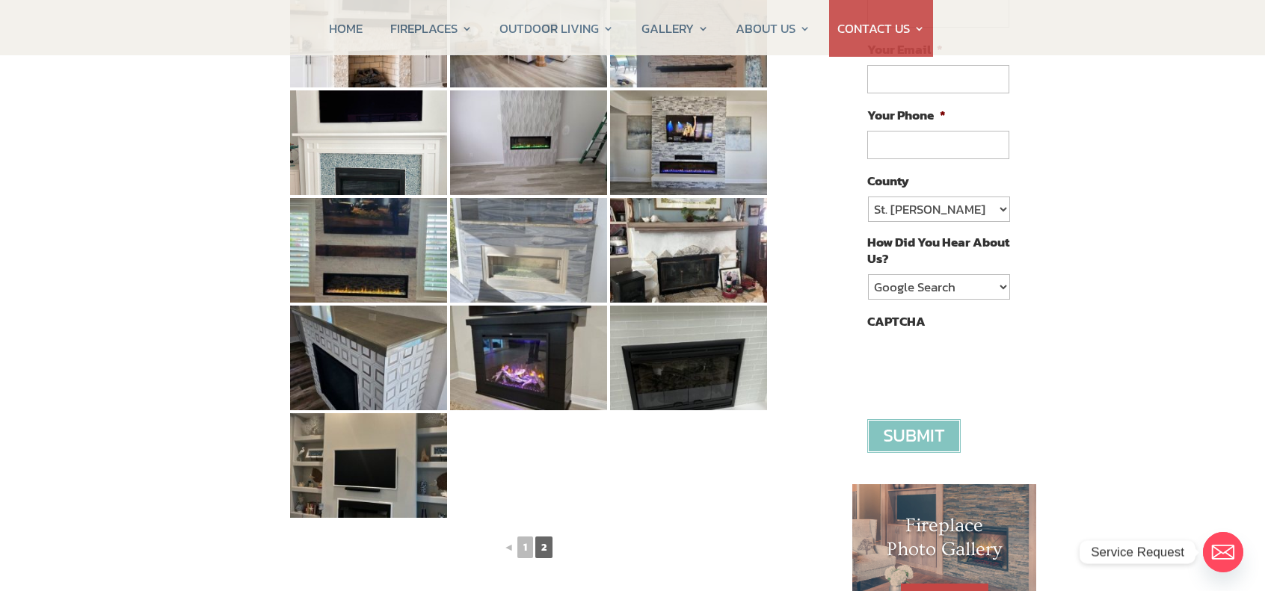
click at [508, 268] on img at bounding box center [528, 250] width 157 height 105
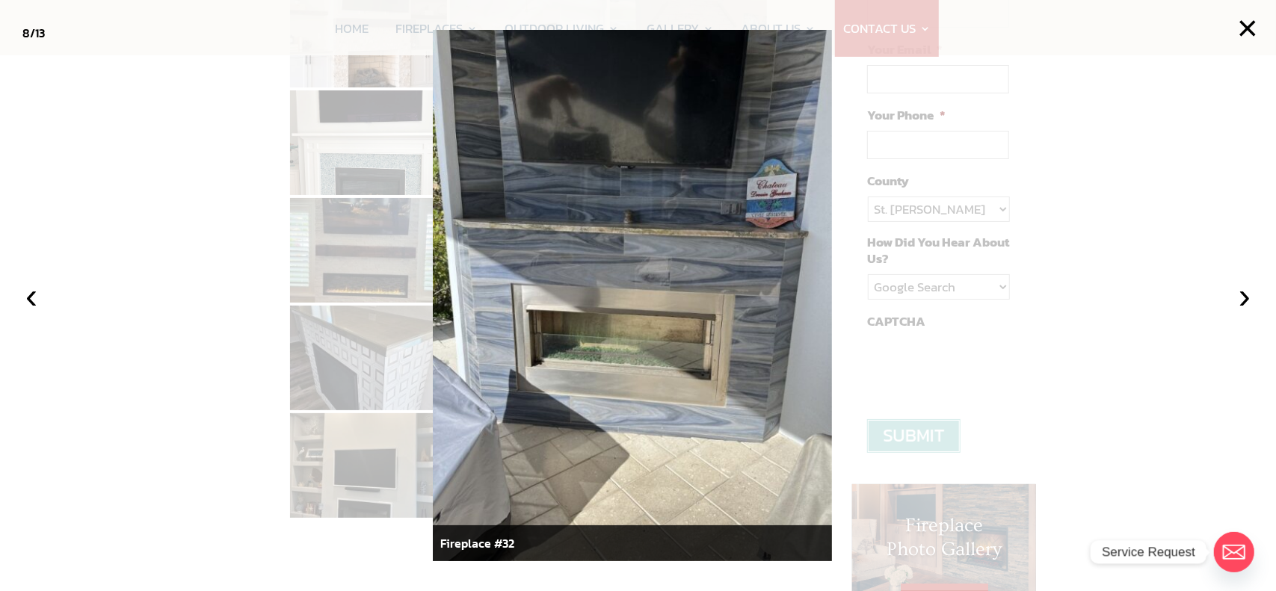
click at [238, 256] on div at bounding box center [638, 295] width 1276 height 591
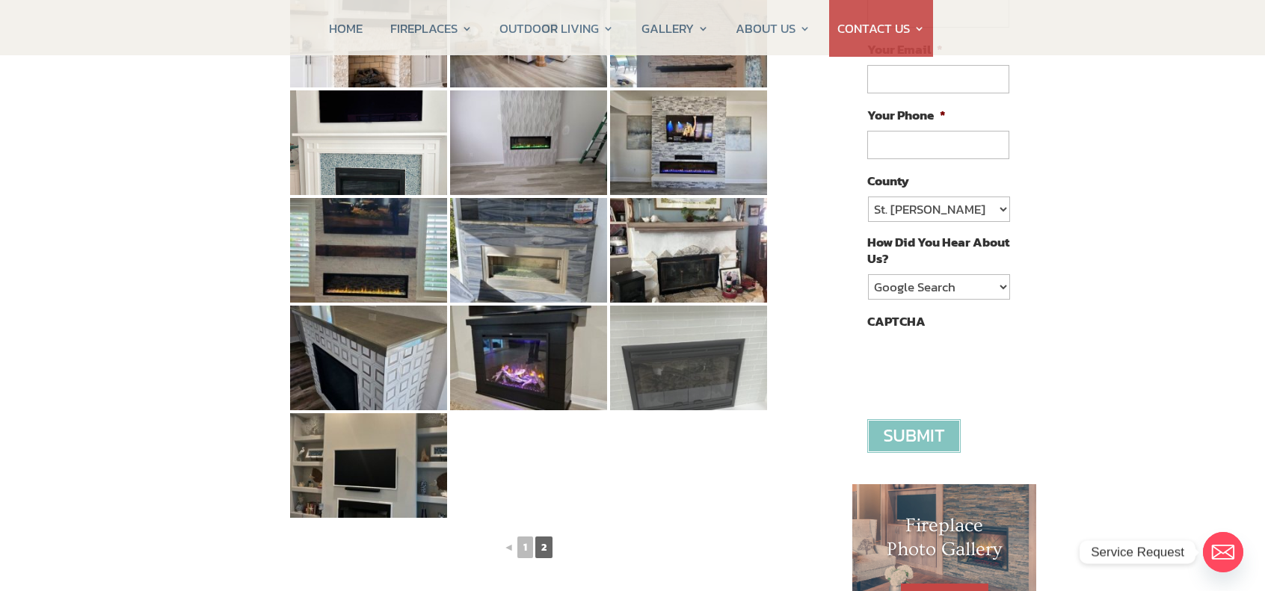
click at [704, 345] on img at bounding box center [688, 358] width 157 height 105
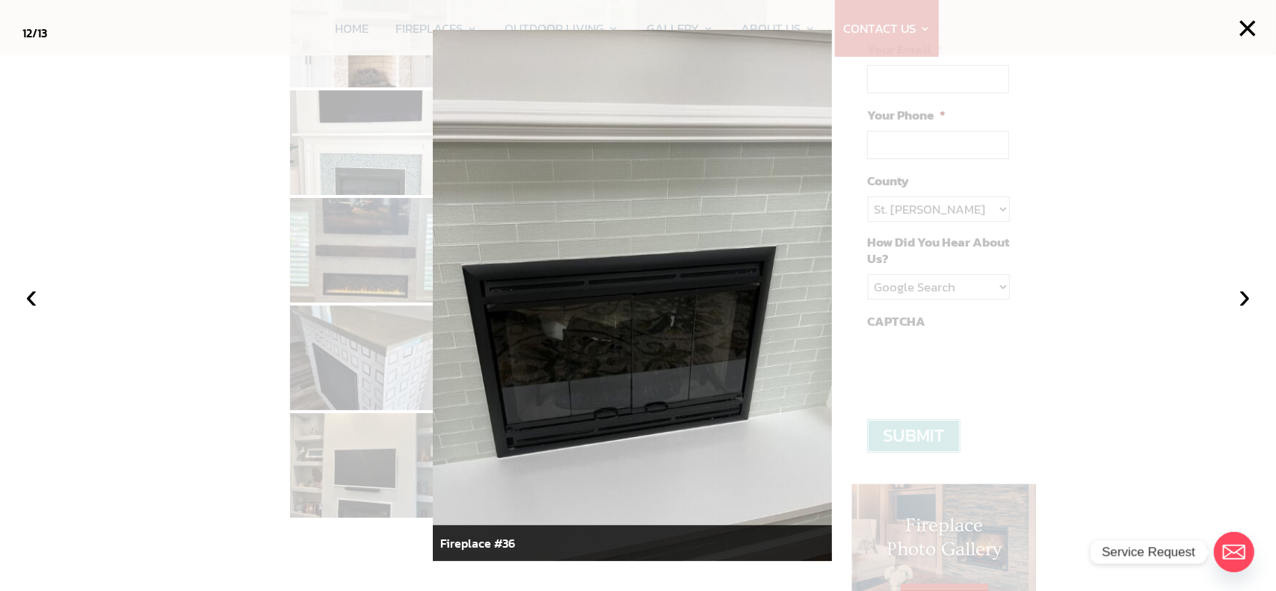
click at [190, 284] on div at bounding box center [638, 295] width 1276 height 591
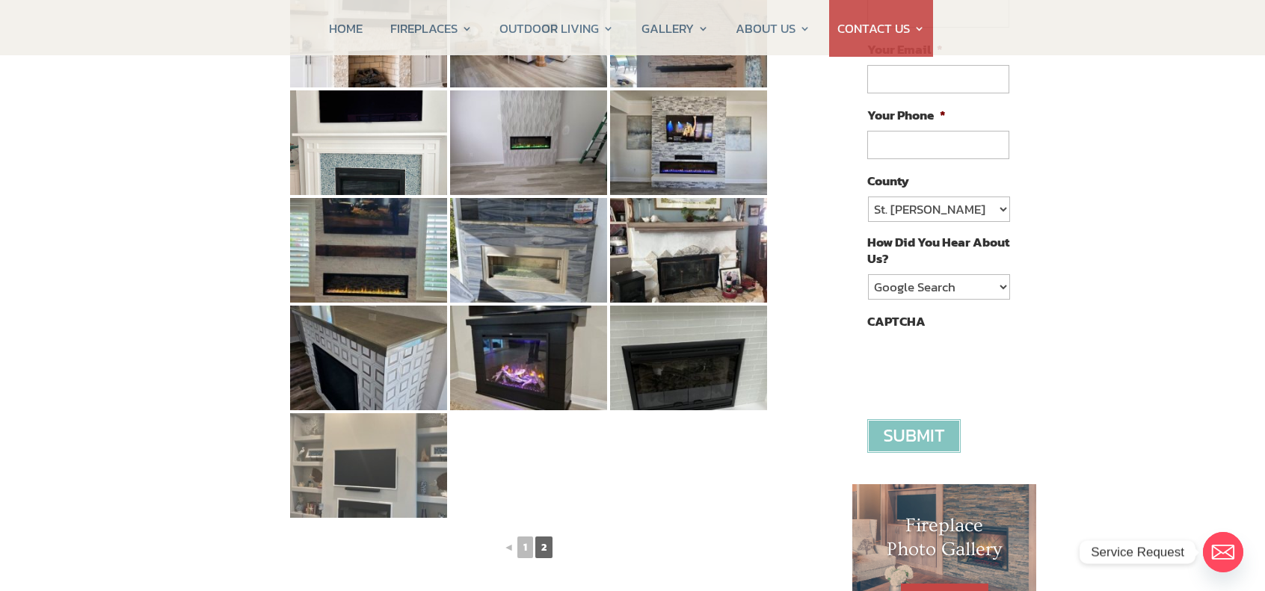
click at [348, 450] on img at bounding box center [368, 465] width 157 height 105
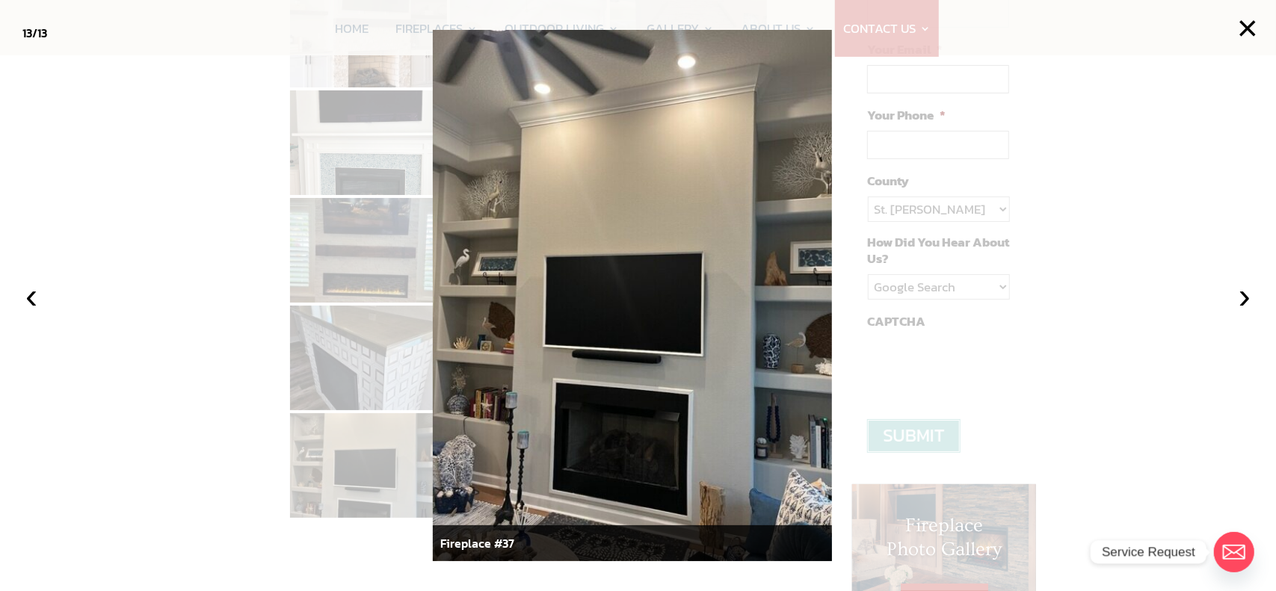
drag, startPoint x: 87, startPoint y: 147, endPoint x: 313, endPoint y: 132, distance: 226.2
click at [87, 145] on div at bounding box center [638, 295] width 1276 height 591
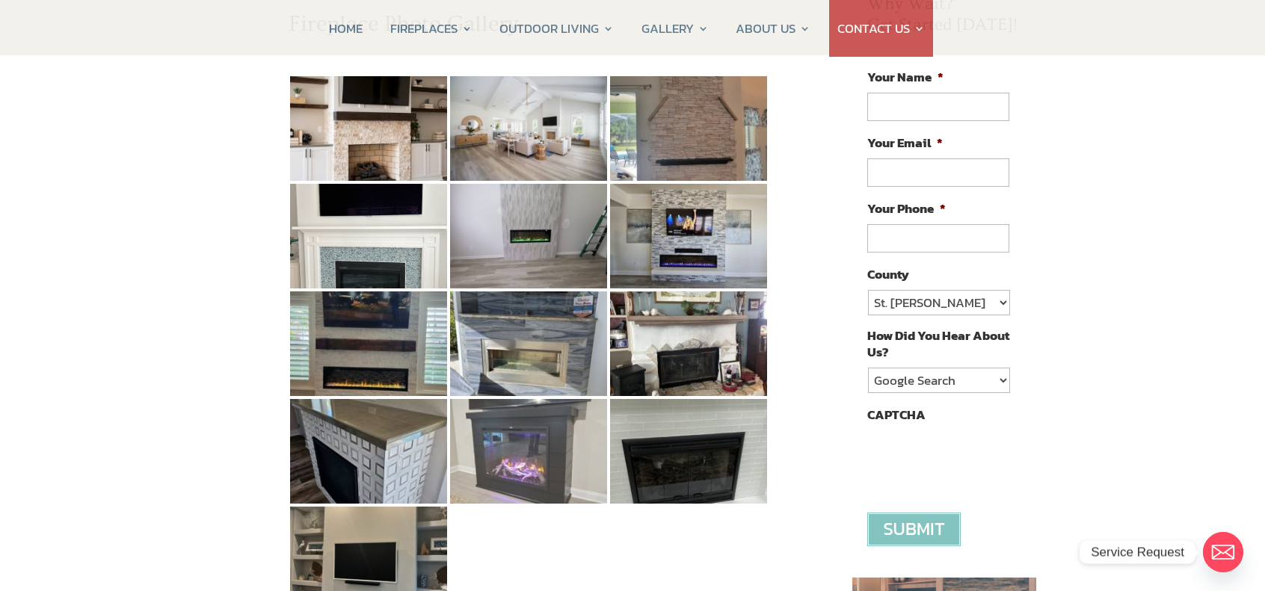
scroll to position [99, 0]
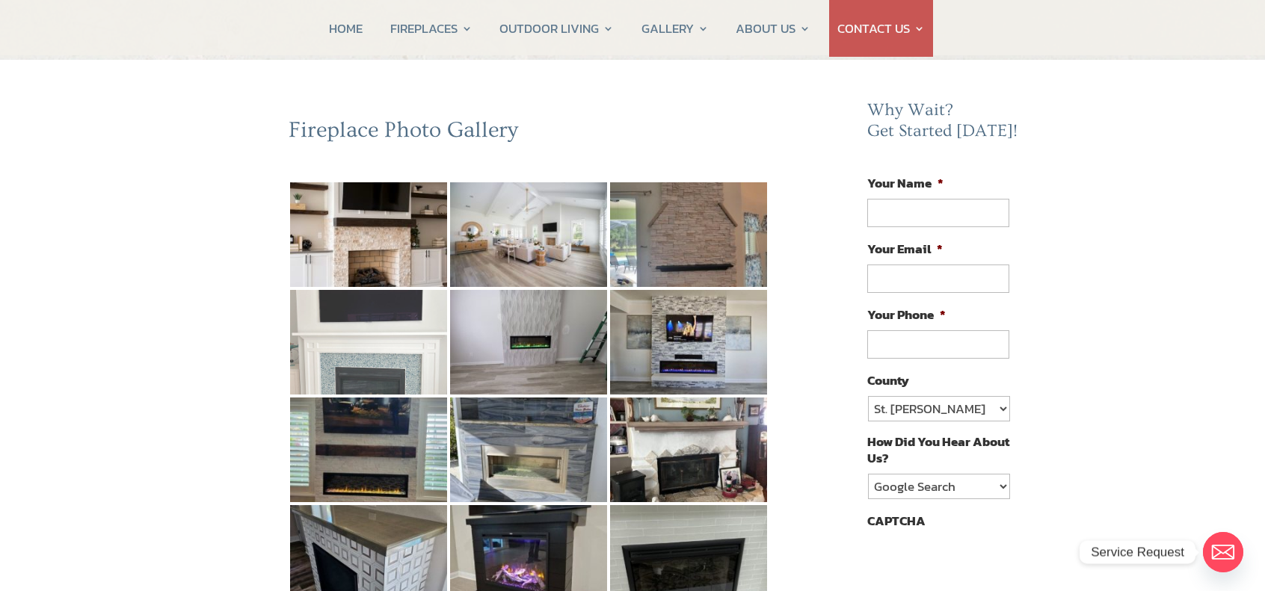
click at [380, 351] on img at bounding box center [368, 342] width 157 height 105
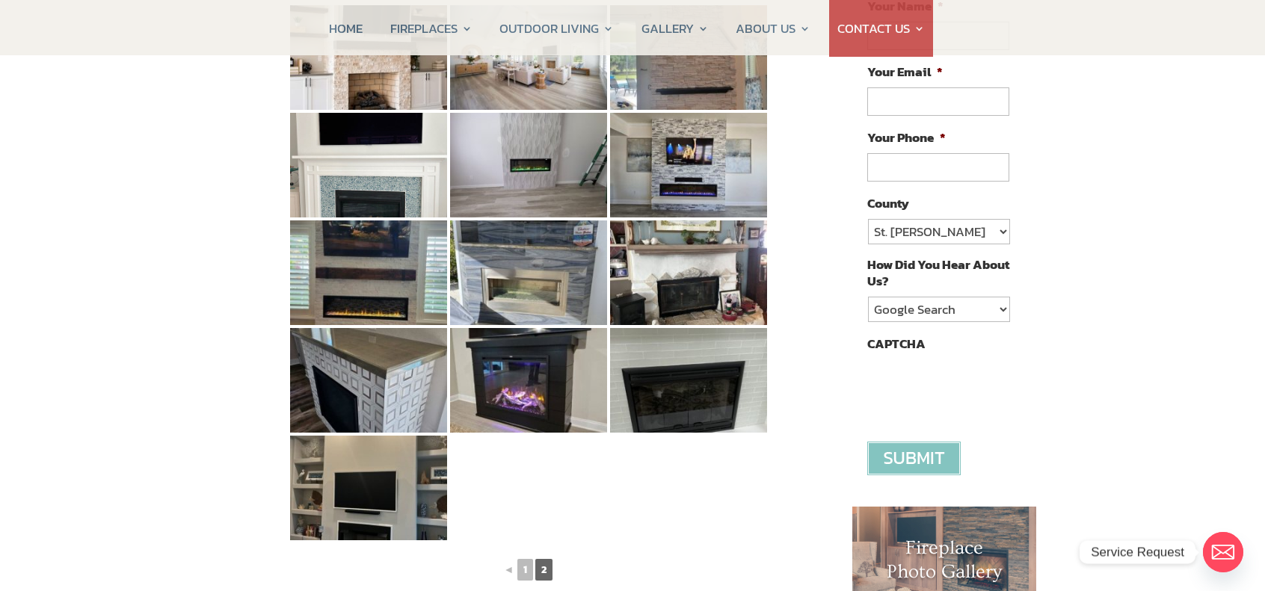
scroll to position [299, 0]
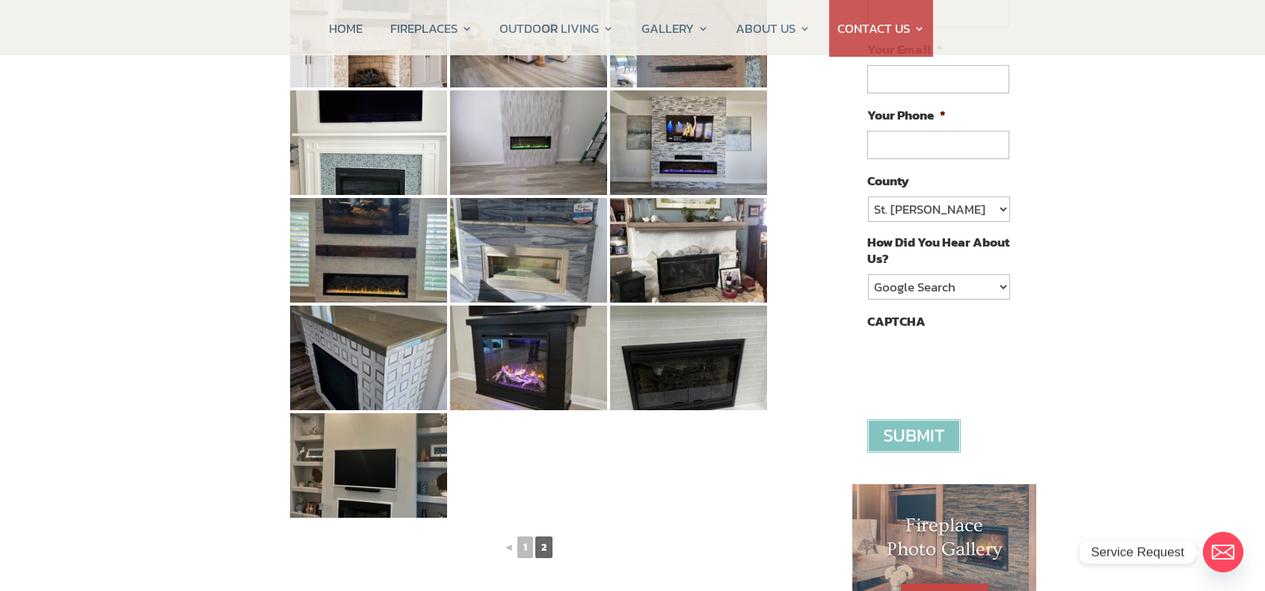
click at [530, 564] on div "◄ 1 2" at bounding box center [529, 542] width 480 height 45
click at [526, 550] on link "1" at bounding box center [525, 548] width 16 height 22
click at [525, 545] on link "1" at bounding box center [525, 548] width 16 height 22
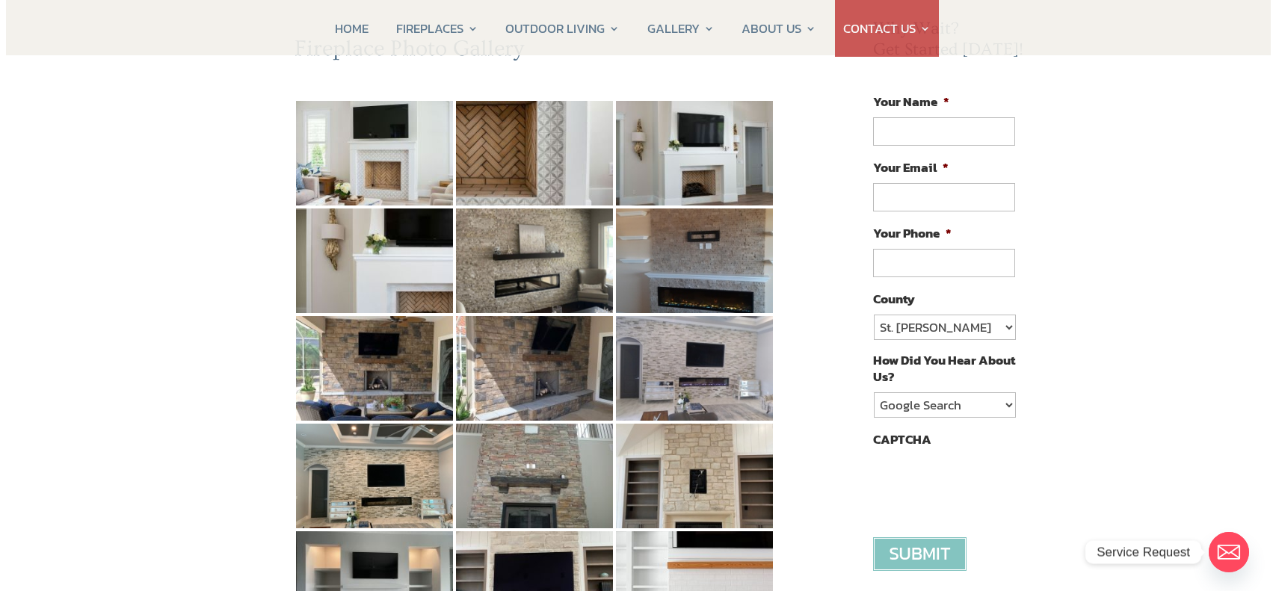
scroll to position [99, 0]
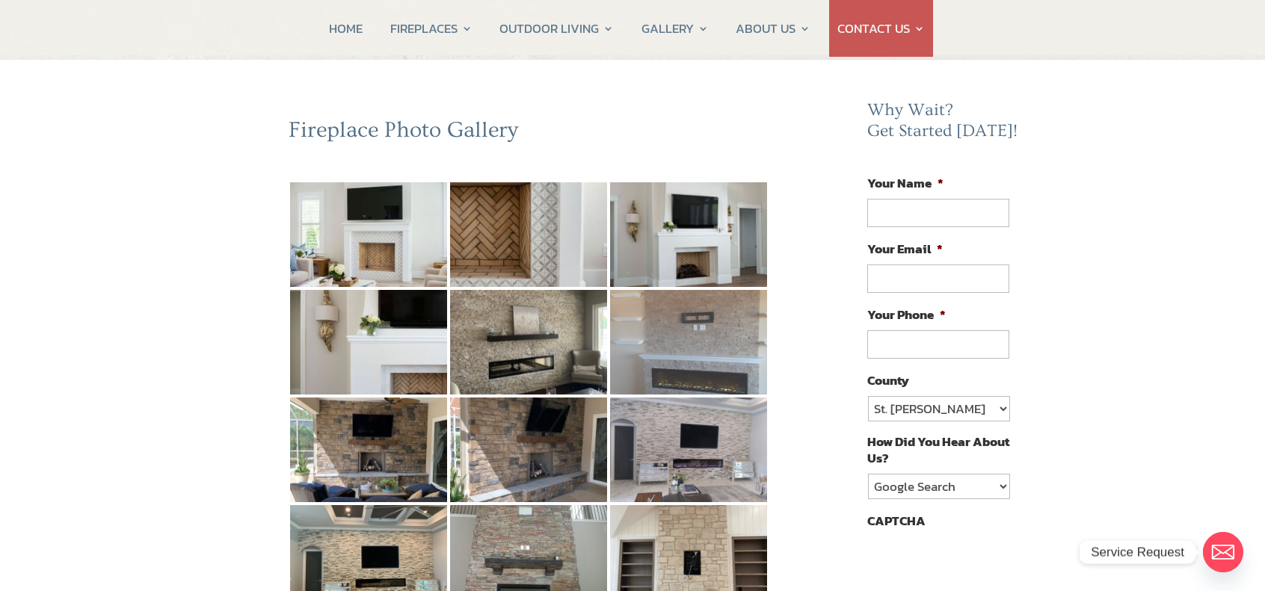
click at [748, 342] on img at bounding box center [688, 342] width 157 height 105
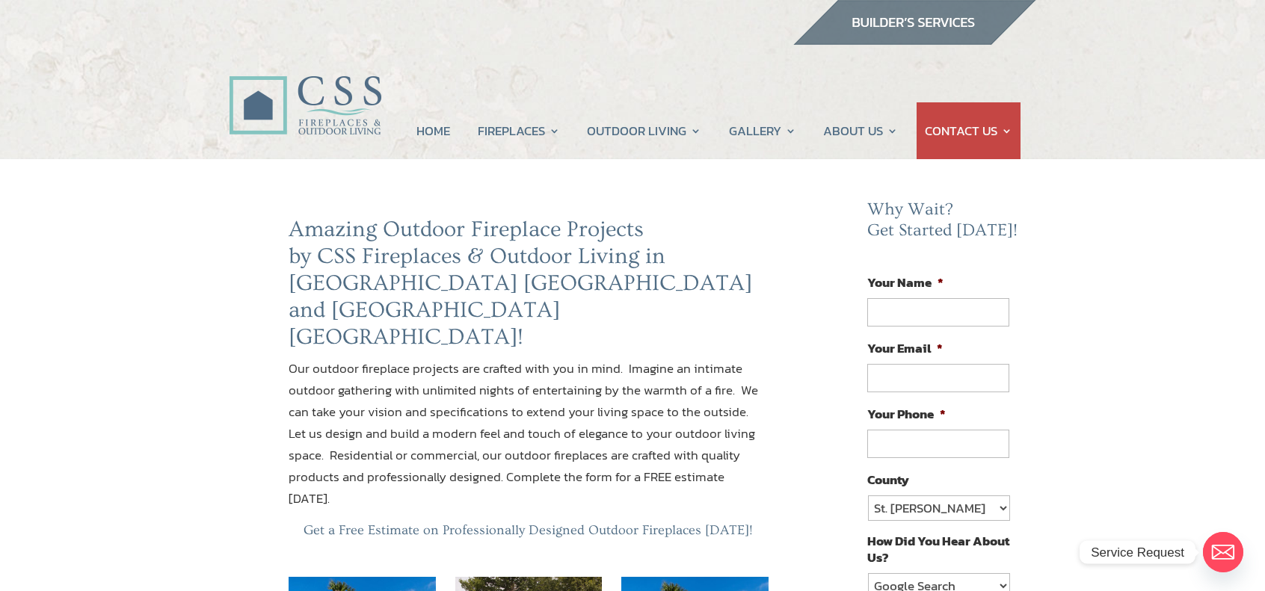
click at [729, 358] on p "Our outdoor fireplace projects are crafted with you in mind. Imagine an intimat…" at bounding box center [529, 440] width 480 height 164
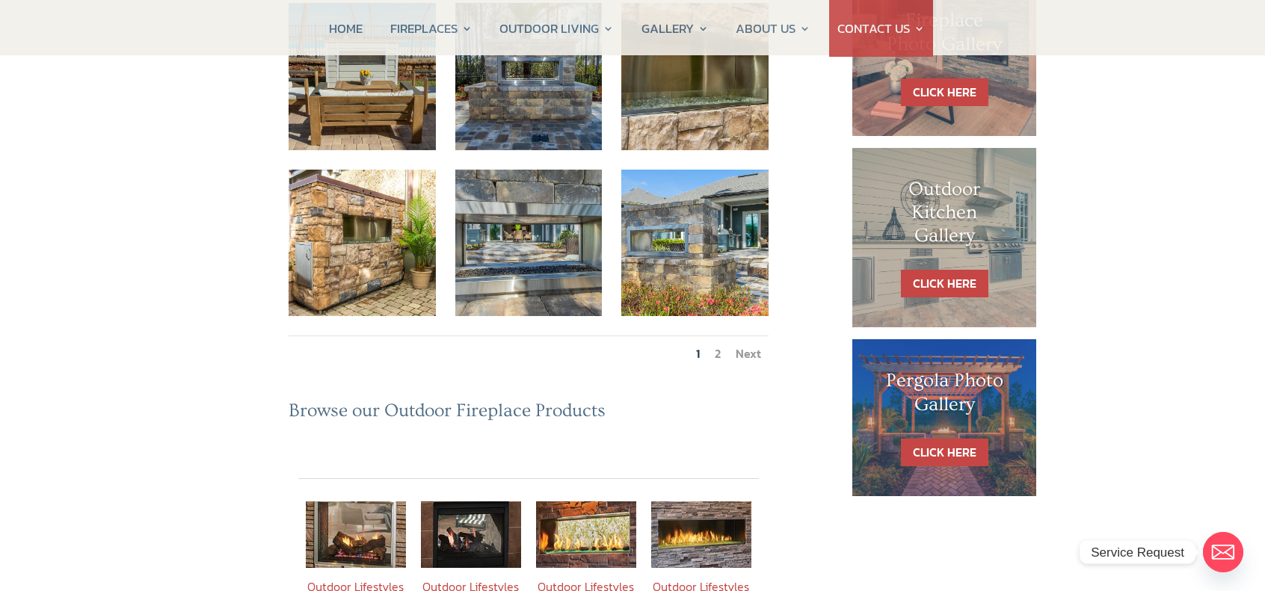
scroll to position [797, 0]
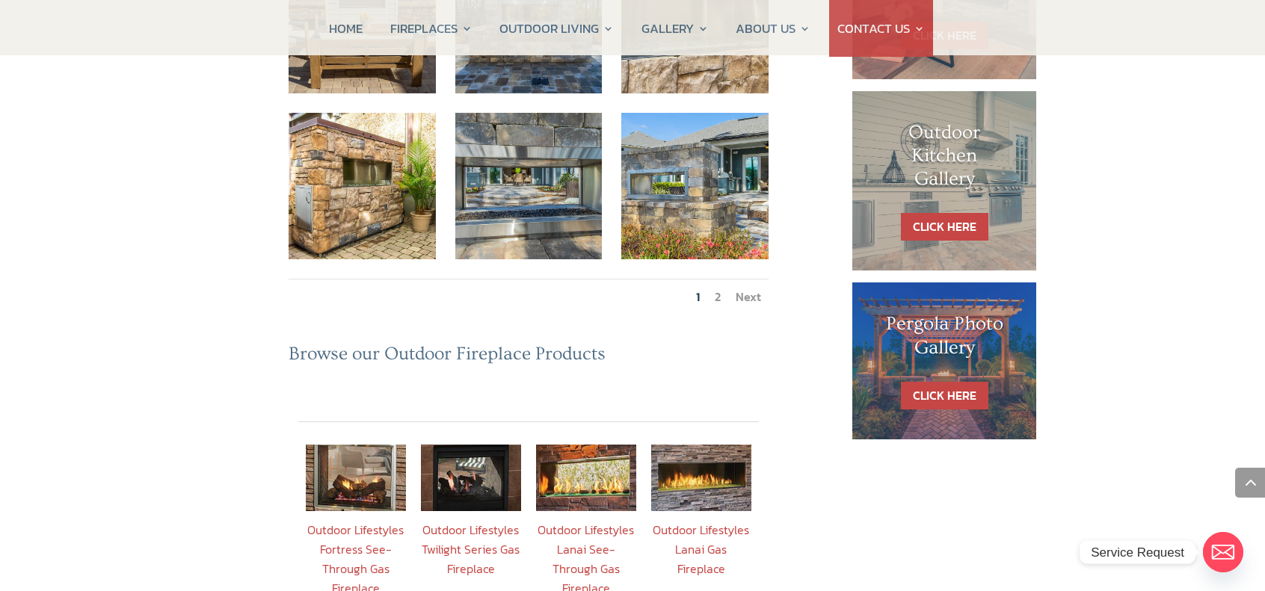
click at [752, 288] on link "Next" at bounding box center [748, 297] width 25 height 18
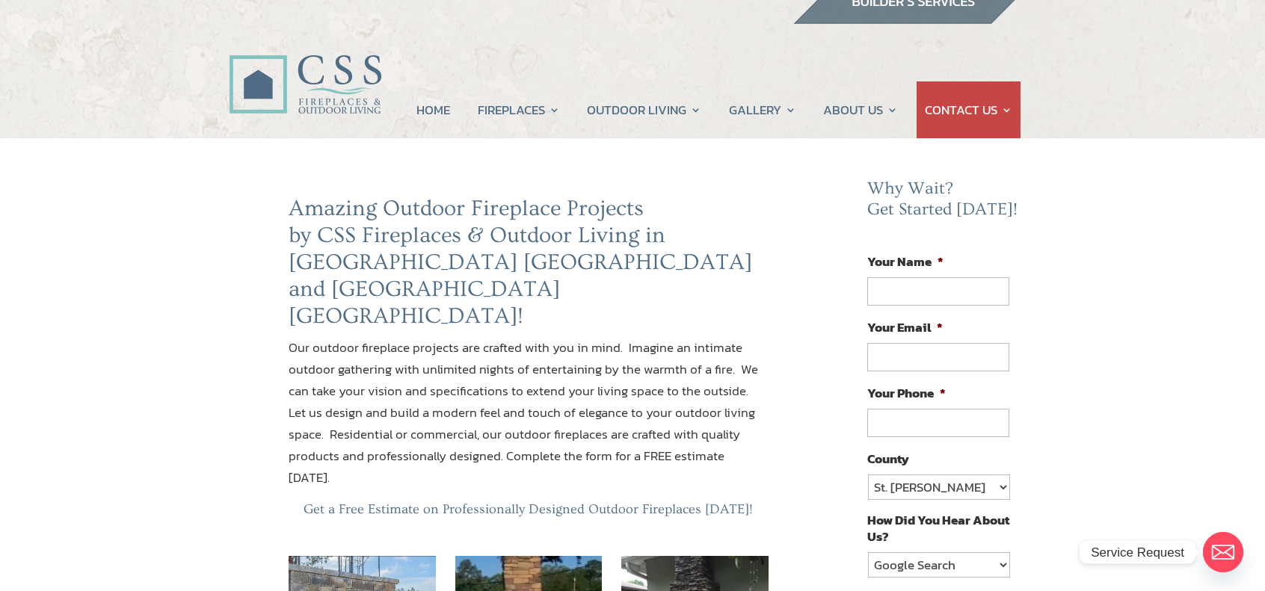
scroll to position [0, 0]
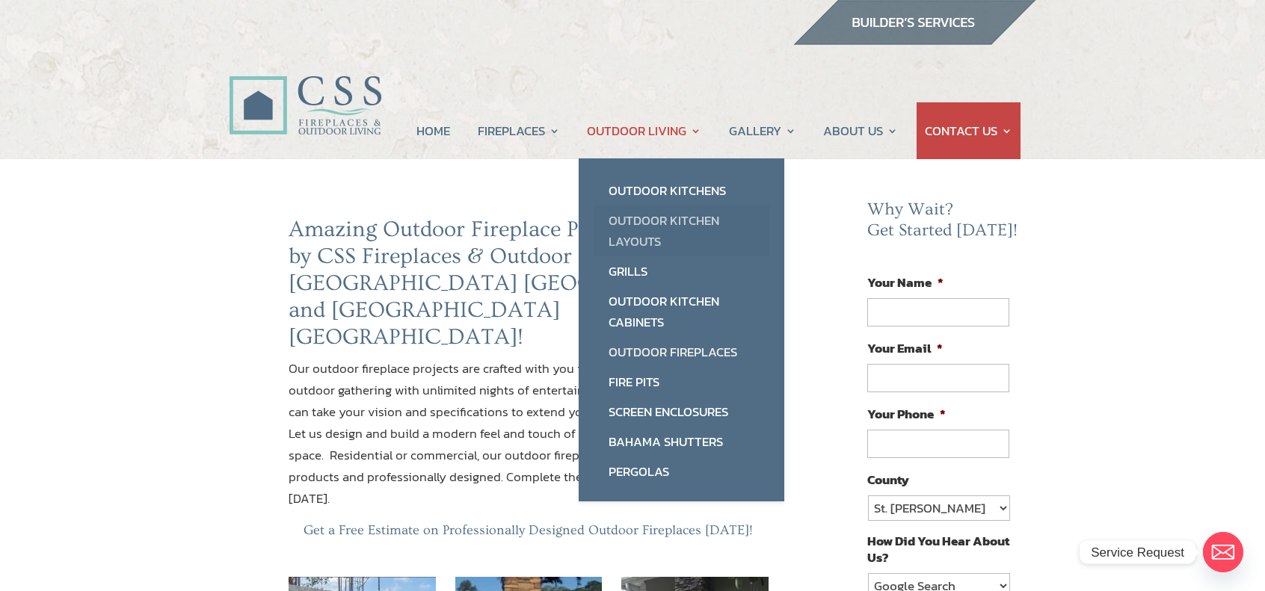
click at [665, 230] on link "Outdoor Kitchen Layouts" at bounding box center [682, 231] width 176 height 51
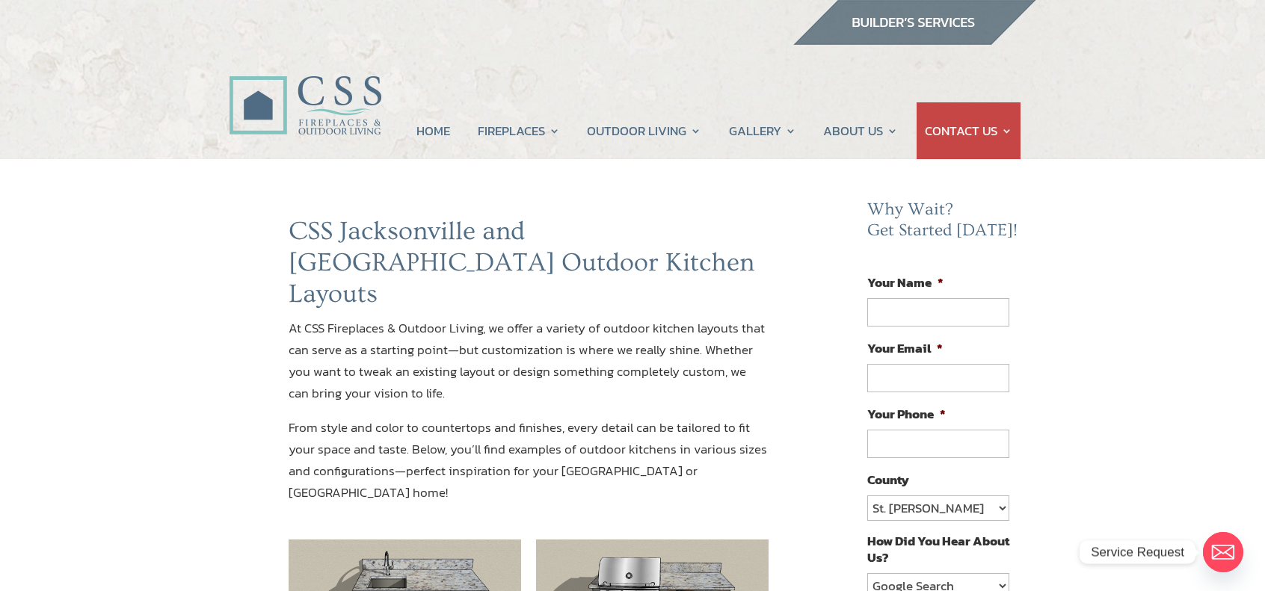
click at [746, 318] on p "At CSS Fireplaces & Outdoor Living, we offer a variety of outdoor kitchen layou…" at bounding box center [529, 367] width 480 height 99
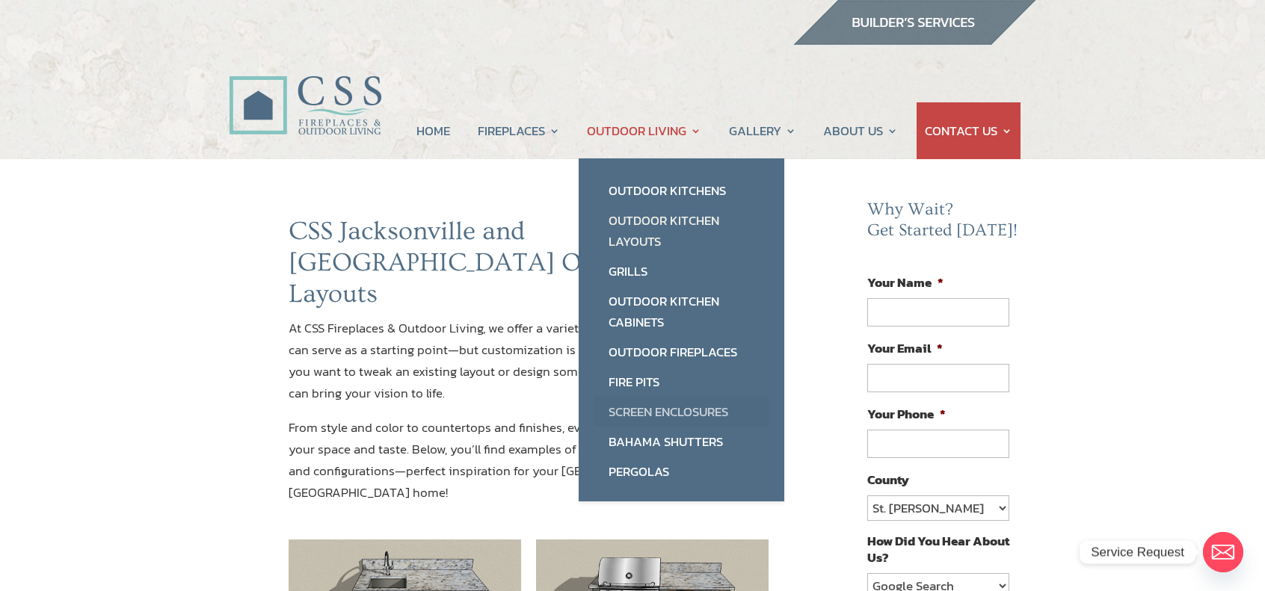
click at [653, 404] on link "Screen Enclosures" at bounding box center [682, 412] width 176 height 30
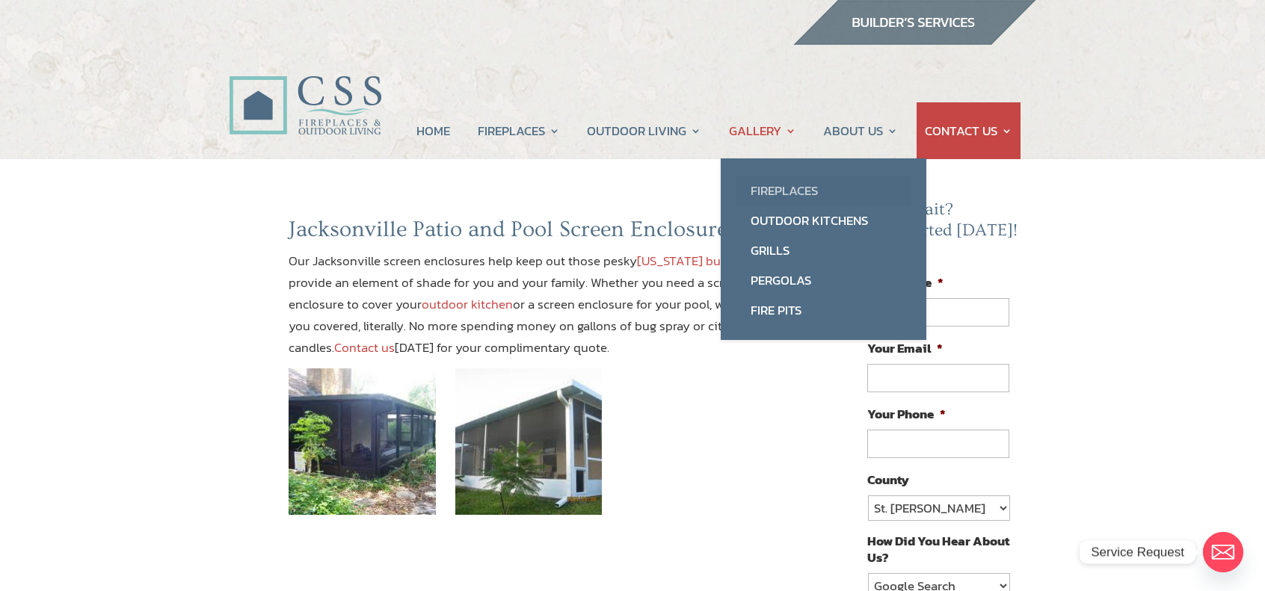
click at [781, 188] on link "Fireplaces" at bounding box center [824, 191] width 176 height 30
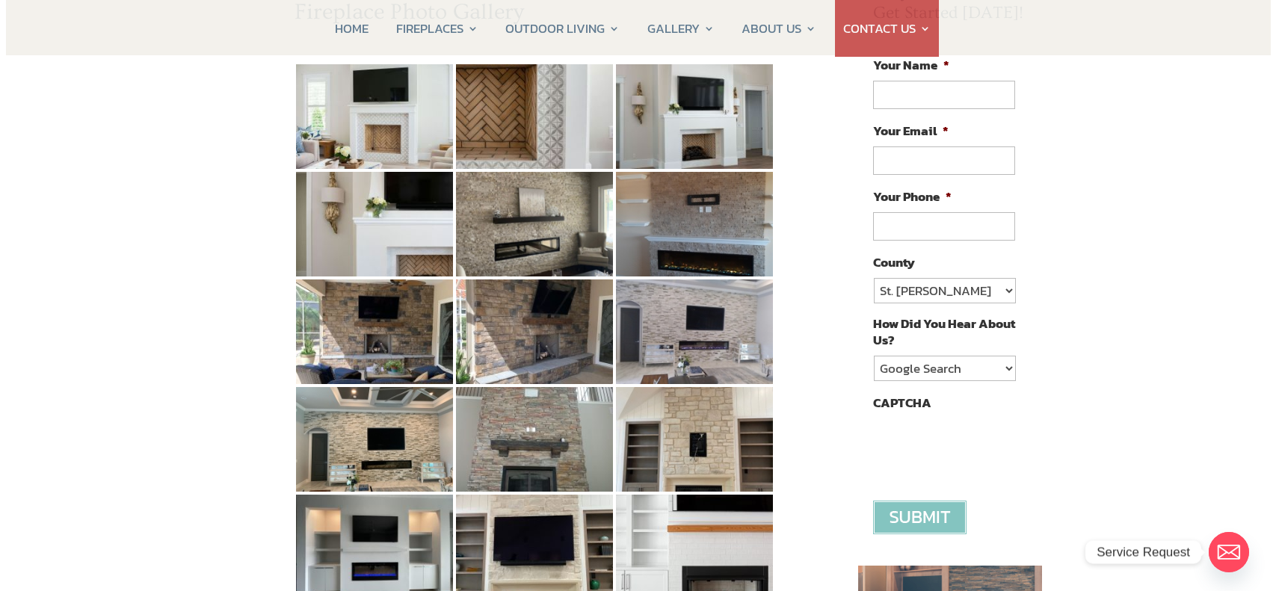
scroll to position [299, 0]
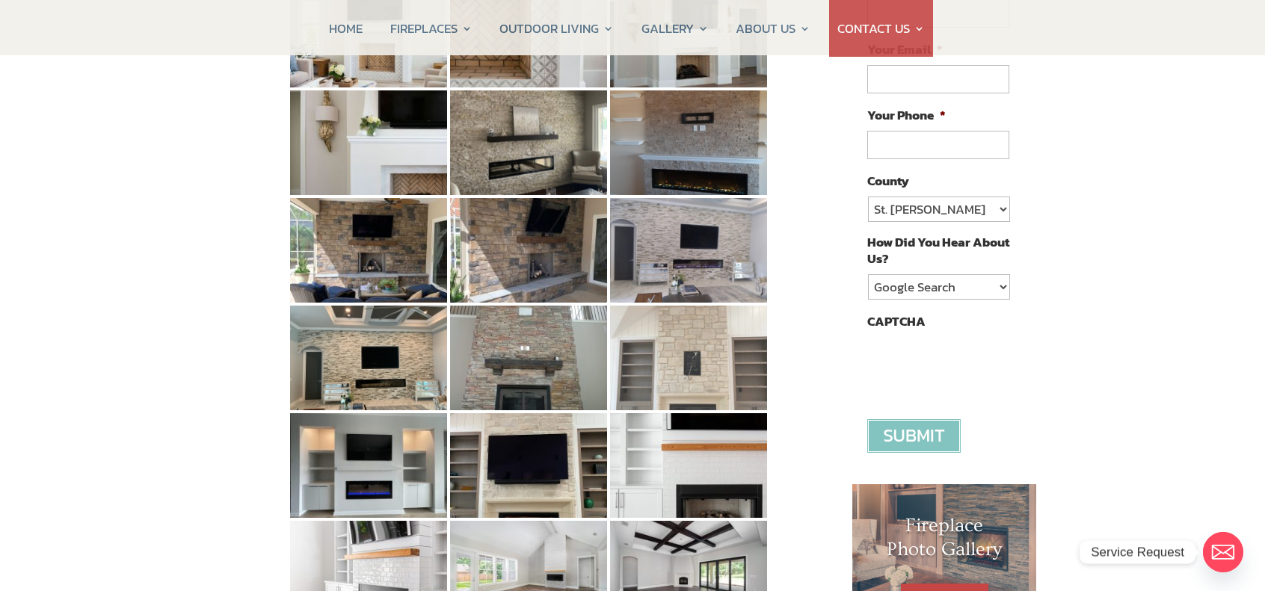
click at [680, 342] on img at bounding box center [688, 358] width 157 height 105
